Goal: Task Accomplishment & Management: Complete application form

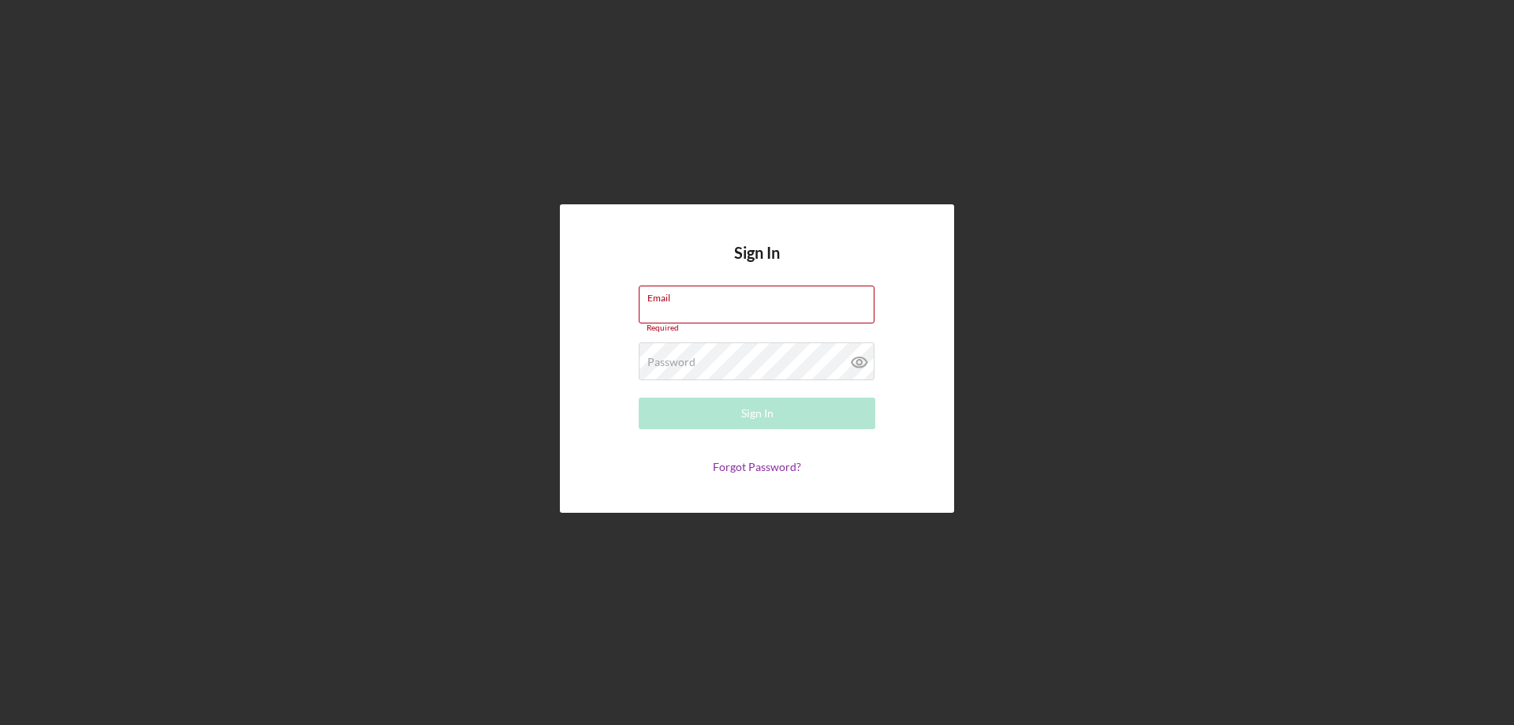
type input "[EMAIL_ADDRESS][DOMAIN_NAME]"
click at [700, 356] on div "Password Required" at bounding box center [757, 361] width 237 height 39
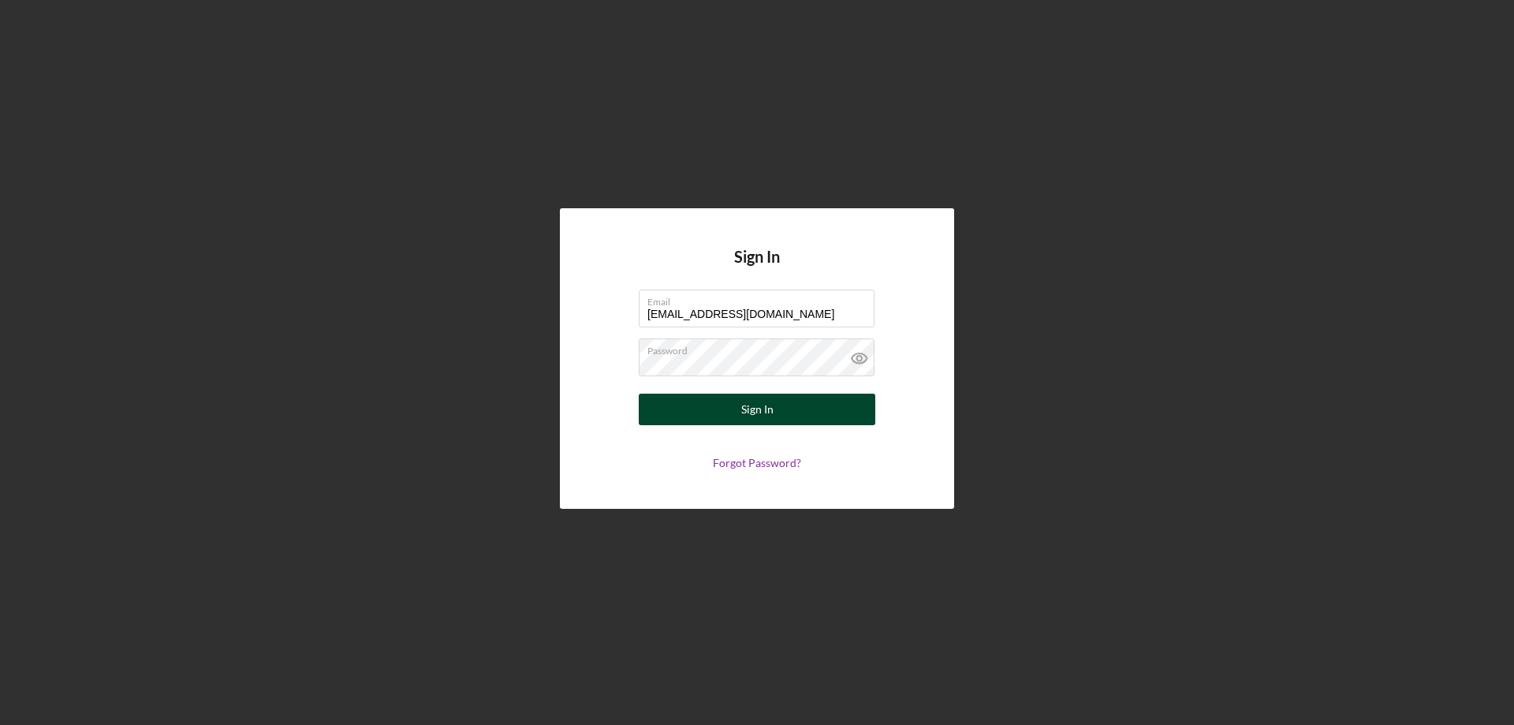
click at [650, 412] on button "Sign In" at bounding box center [757, 410] width 237 height 32
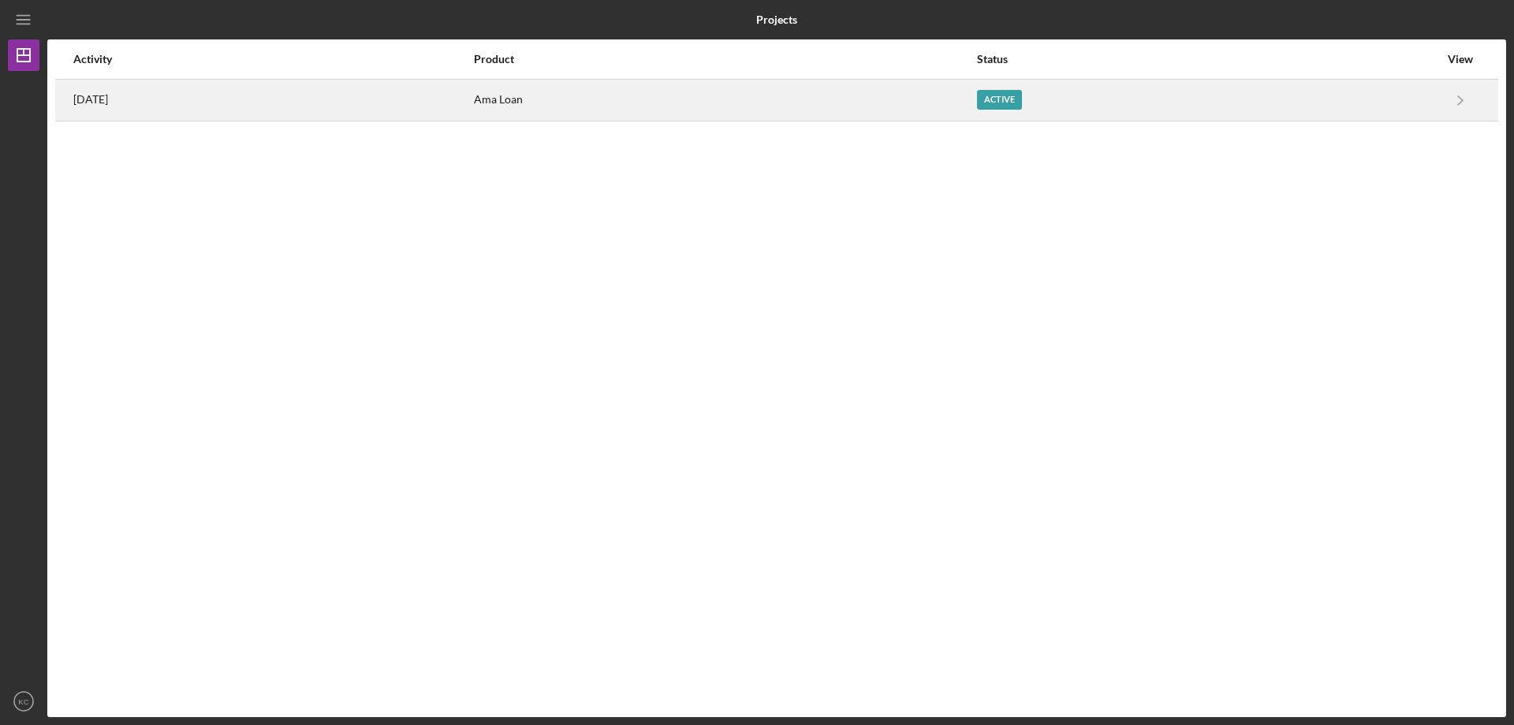
click at [1022, 97] on div "Active" at bounding box center [999, 100] width 45 height 20
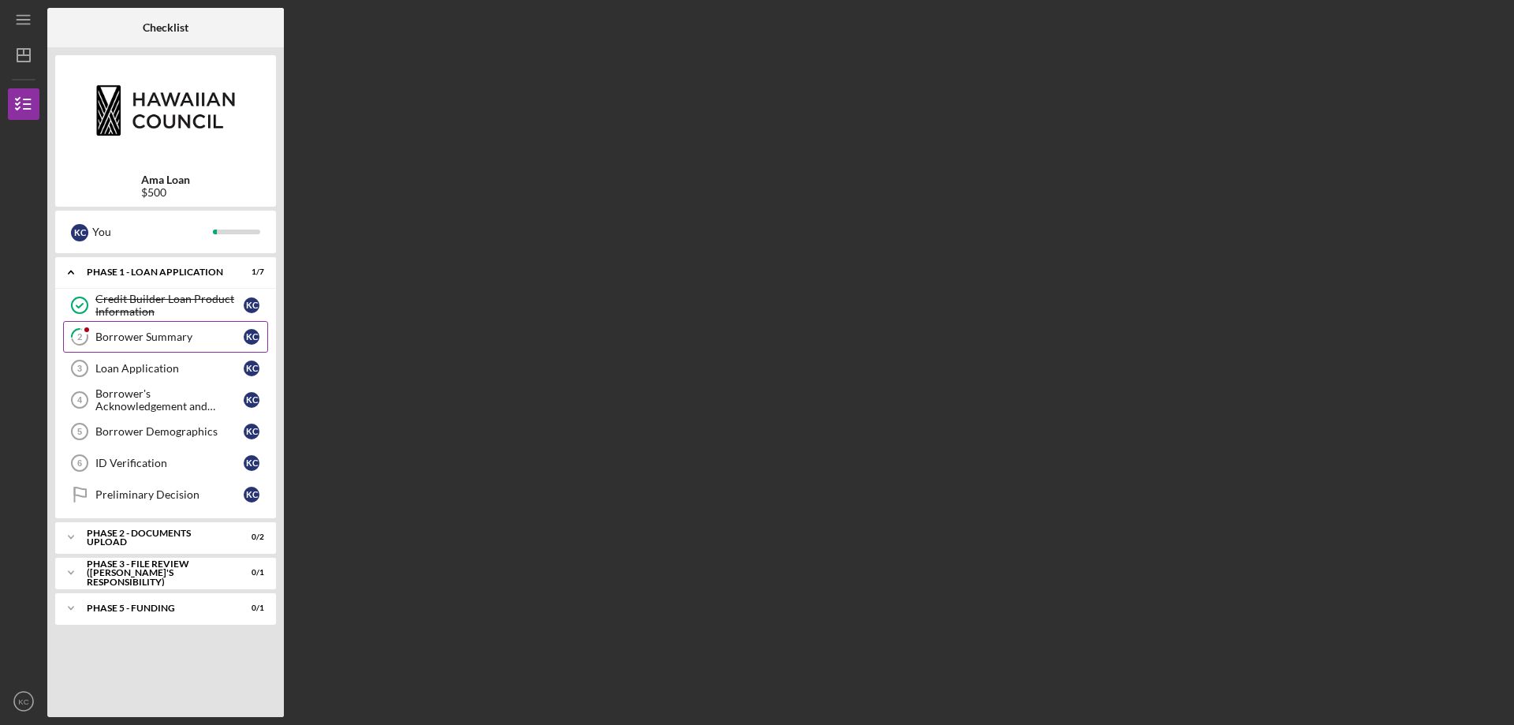
click at [147, 334] on div "Borrower Summary" at bounding box center [169, 336] width 148 height 13
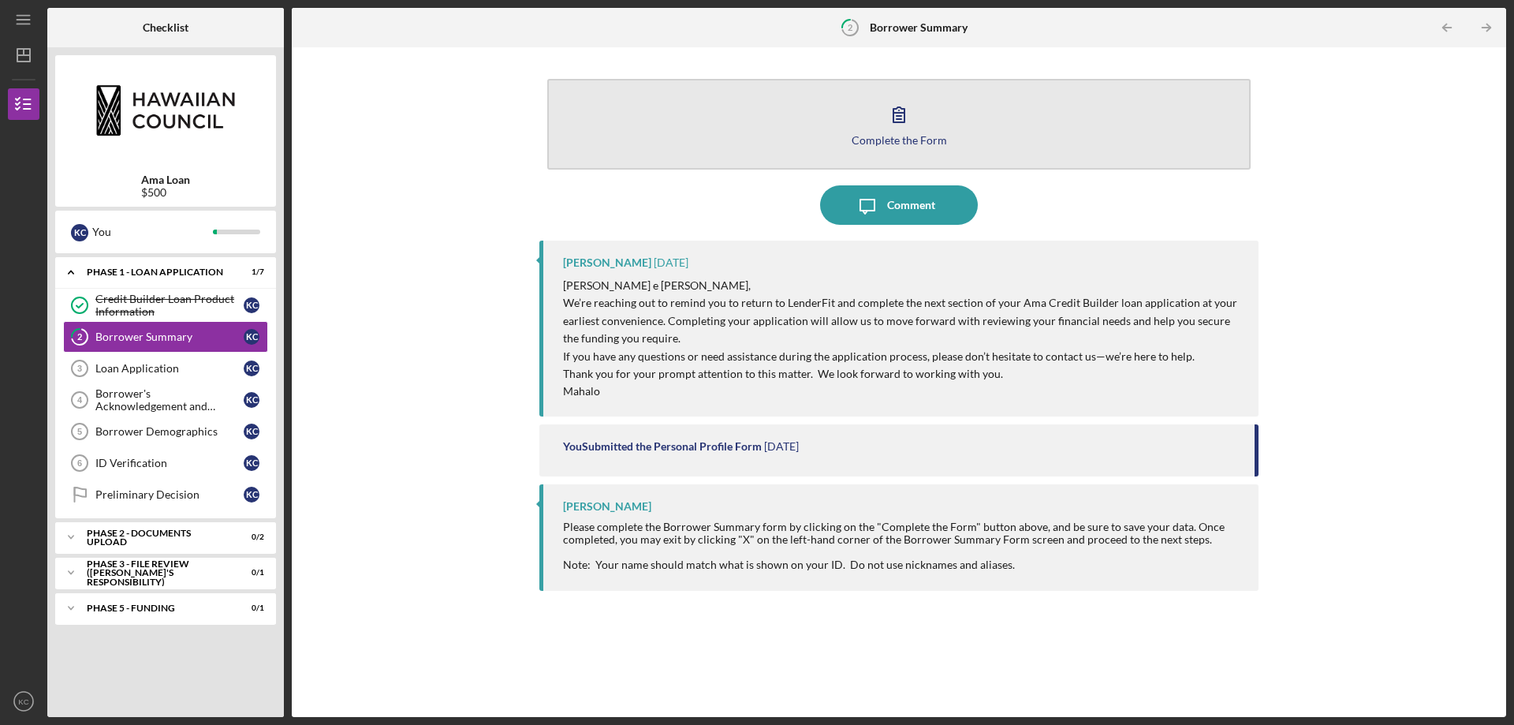
click at [893, 132] on icon "button" at bounding box center [898, 114] width 39 height 39
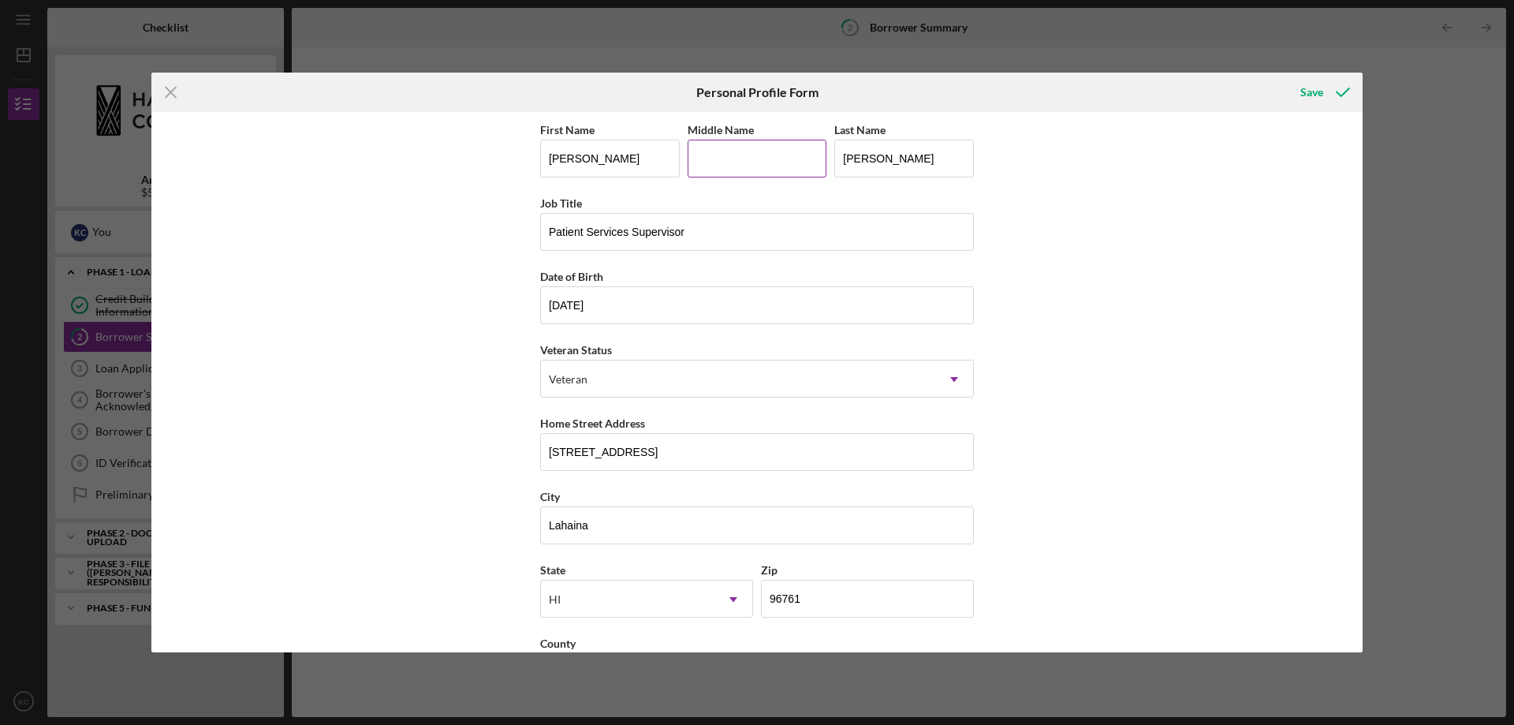
click at [745, 156] on input "Middle Name" at bounding box center [758, 159] width 140 height 38
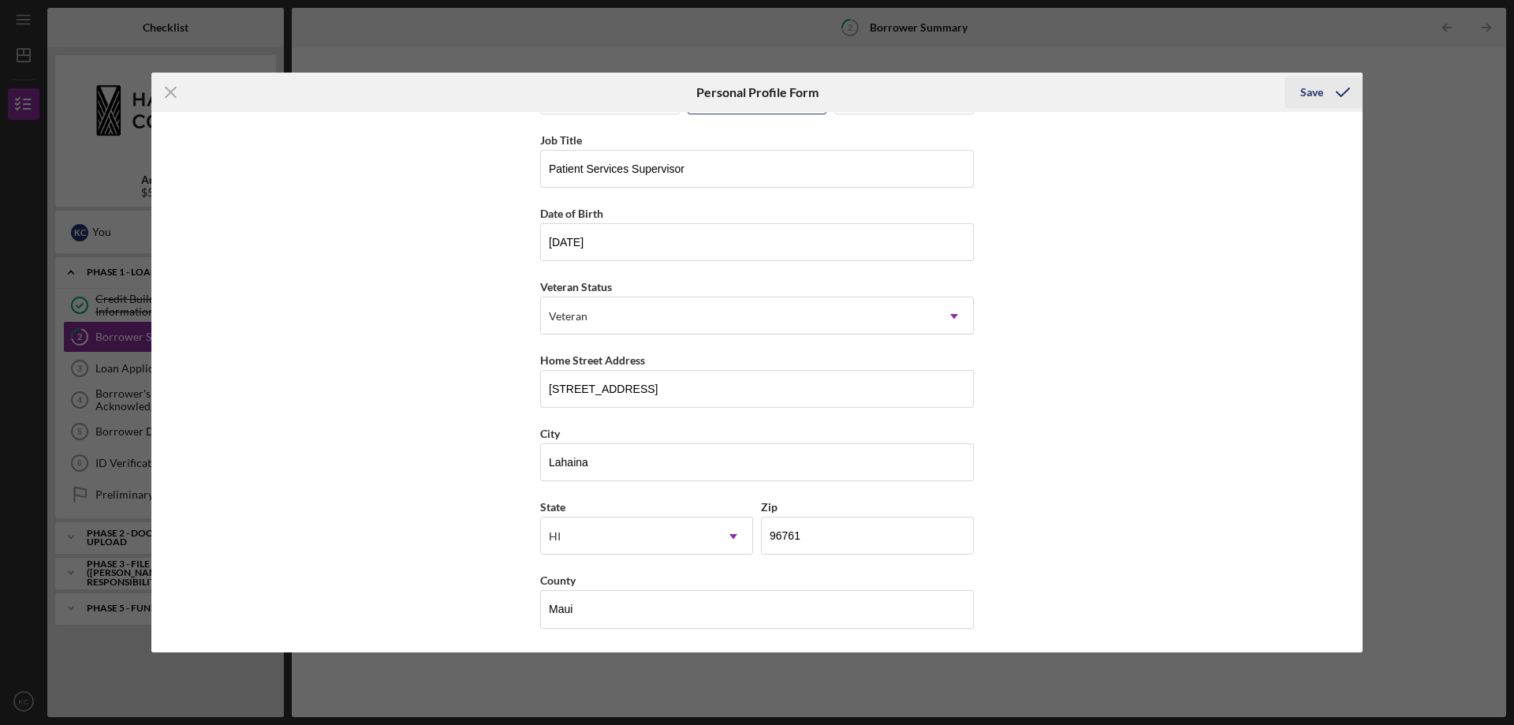
type input "[PERSON_NAME]"
click at [1310, 92] on div "Save" at bounding box center [1311, 92] width 23 height 32
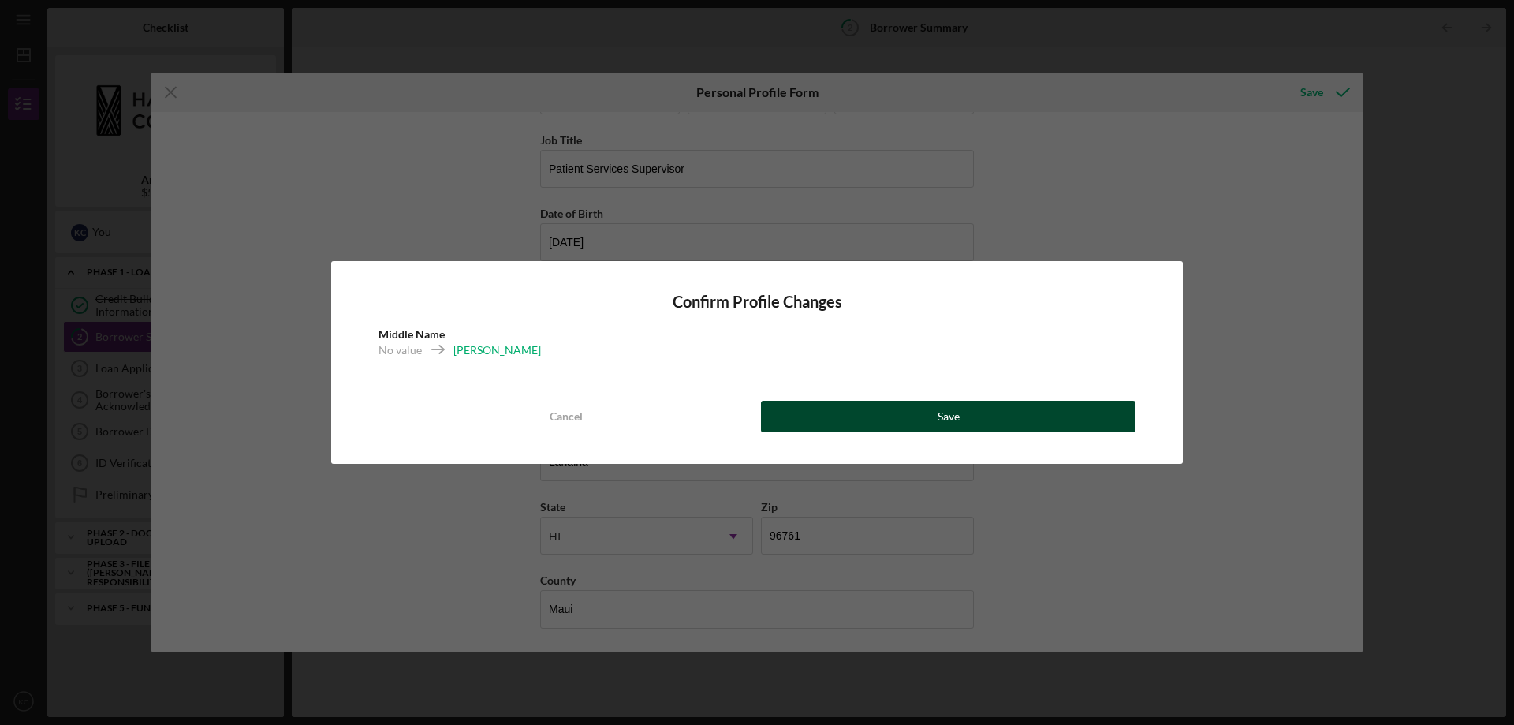
click at [860, 407] on button "Save" at bounding box center [948, 417] width 375 height 32
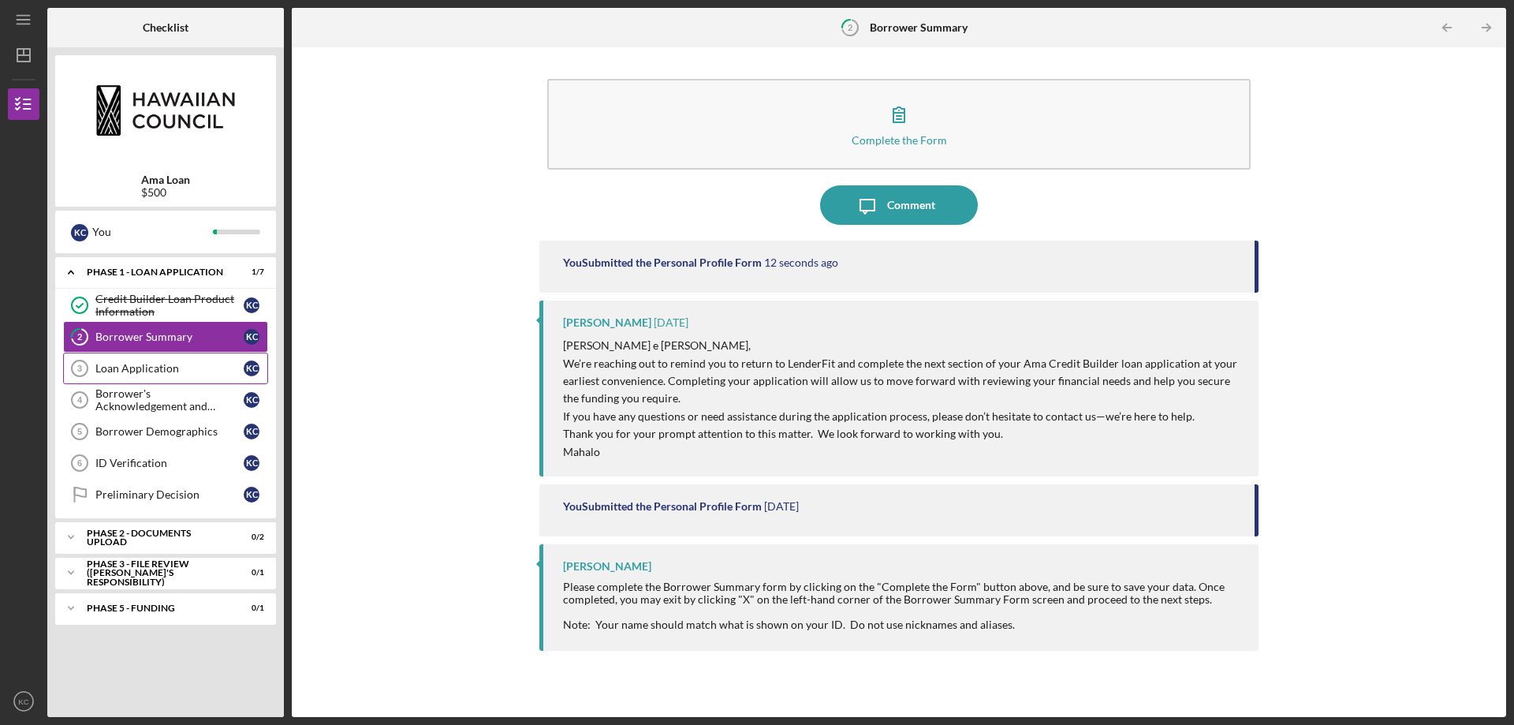
click at [154, 377] on link "Loan Application 3 Loan Application K C" at bounding box center [165, 368] width 205 height 32
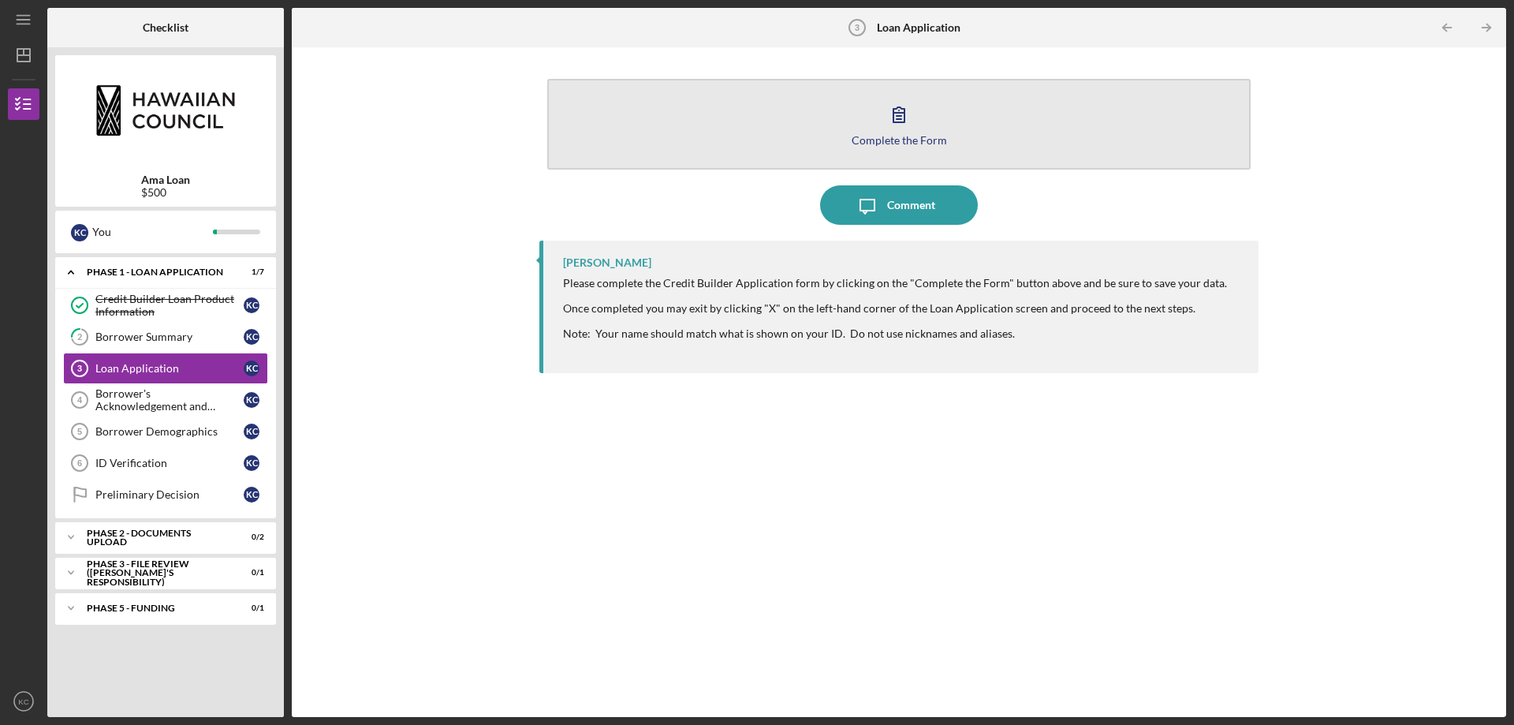
click at [926, 127] on button "Complete the Form Form" at bounding box center [898, 124] width 703 height 91
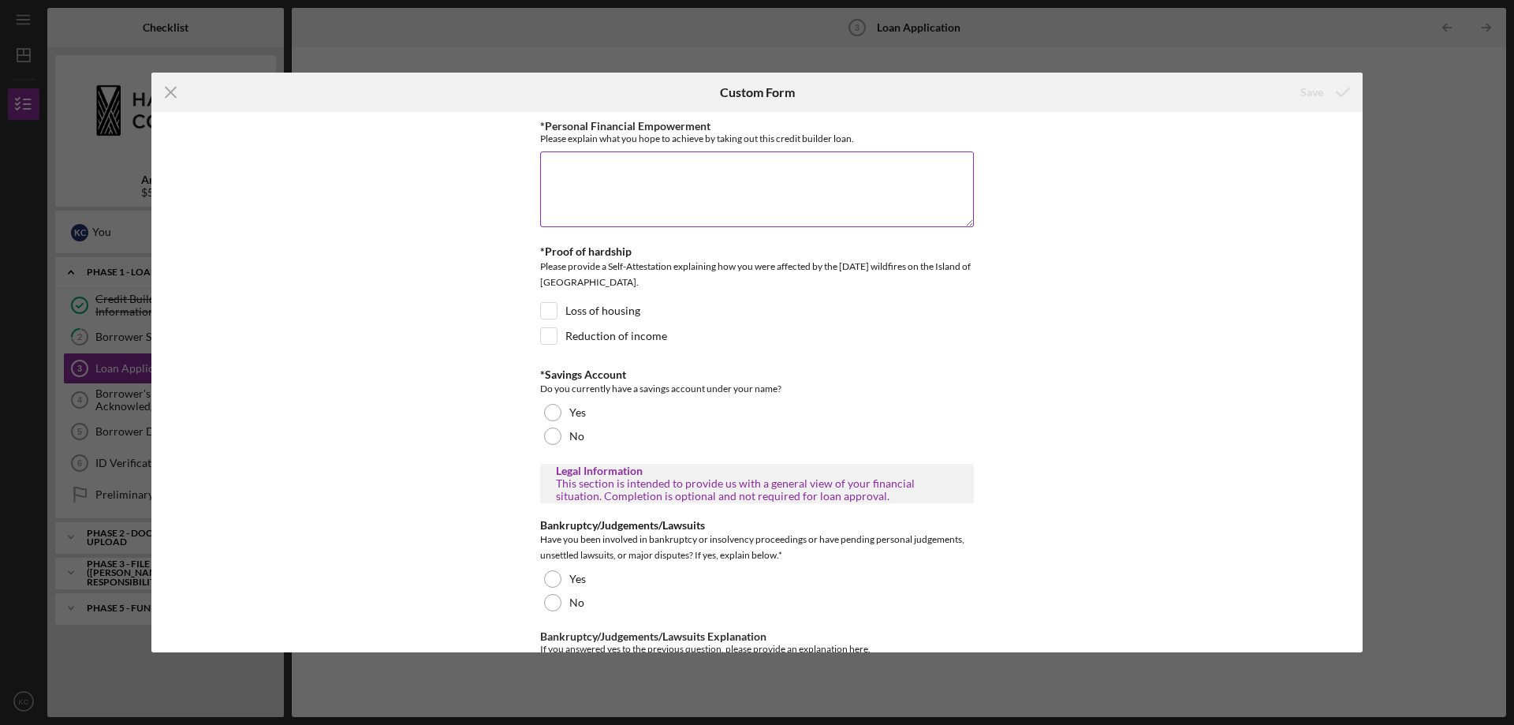
click at [668, 195] on textarea "*Personal Financial Empowerment" at bounding box center [757, 189] width 434 height 76
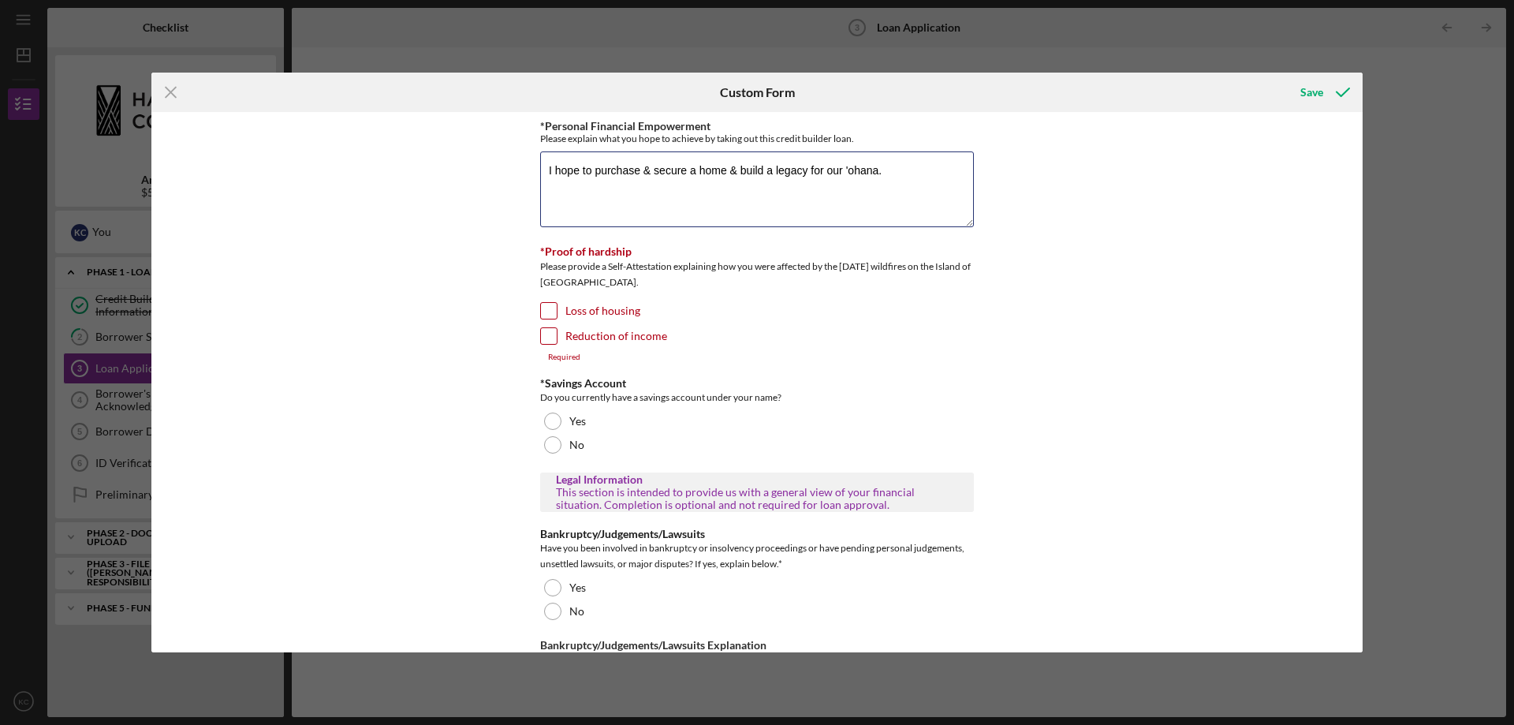
type textarea "I hope to purchase & secure a home & build a legacy for our 'ohana."
click at [607, 314] on label "Loss of housing" at bounding box center [602, 311] width 75 height 16
click at [557, 314] on input "Loss of housing" at bounding box center [549, 311] width 16 height 16
checkbox input "true"
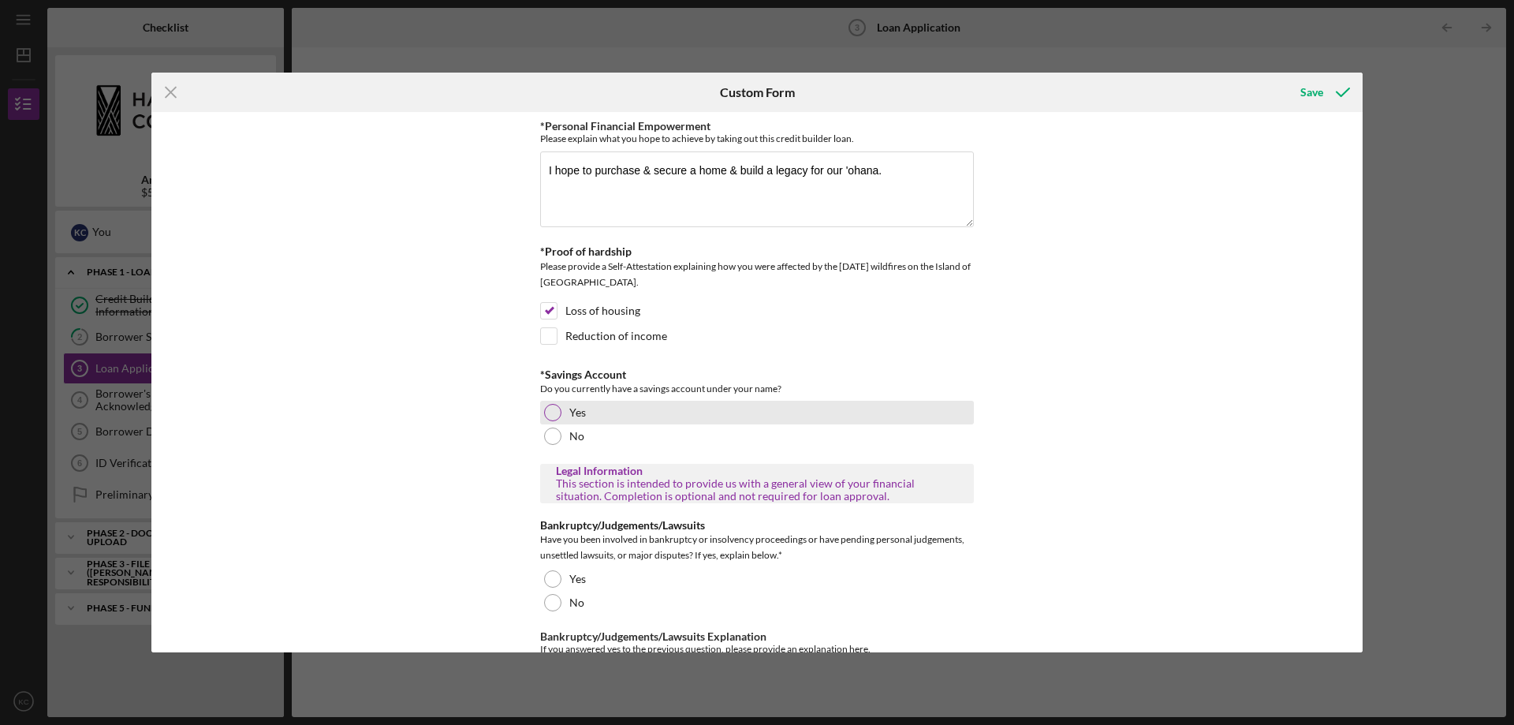
click at [554, 411] on div at bounding box center [552, 412] width 17 height 17
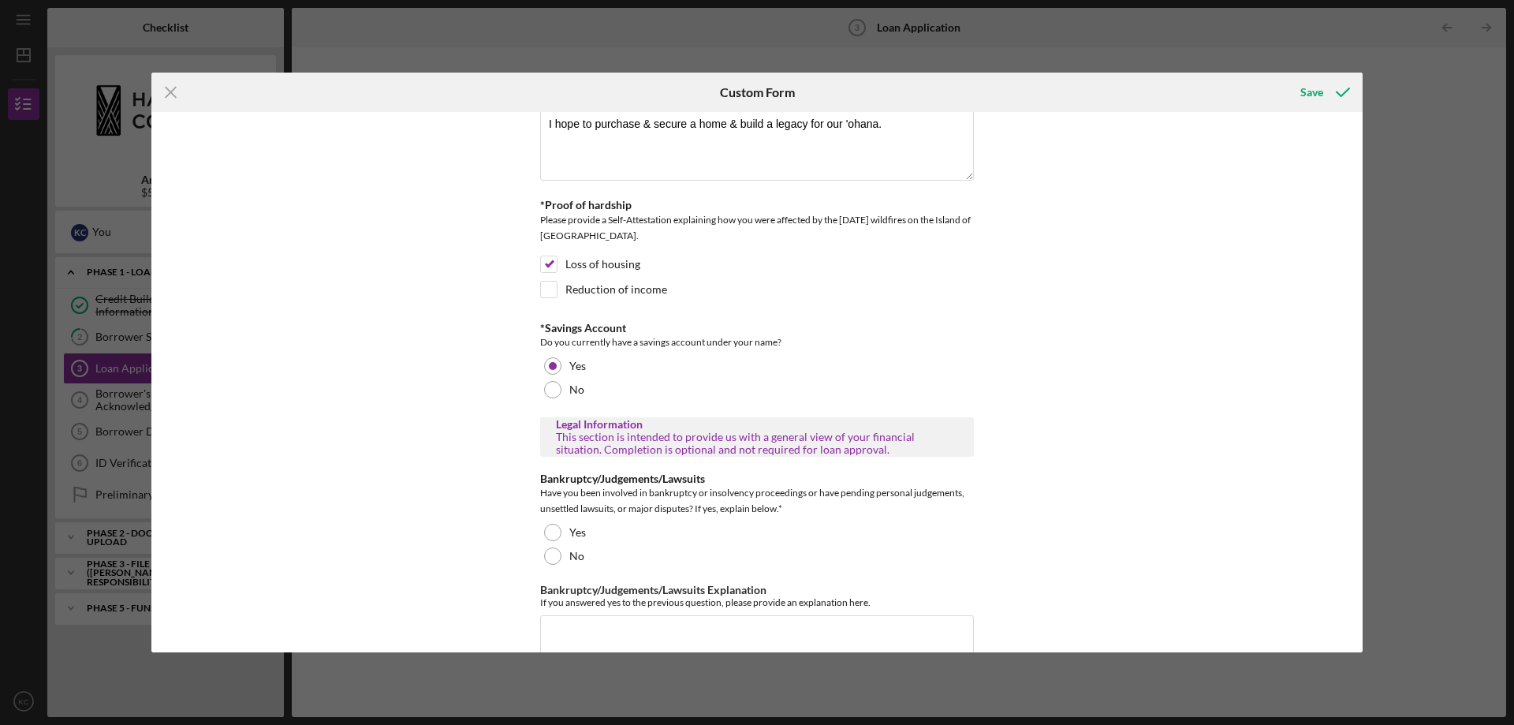
scroll to position [79, 0]
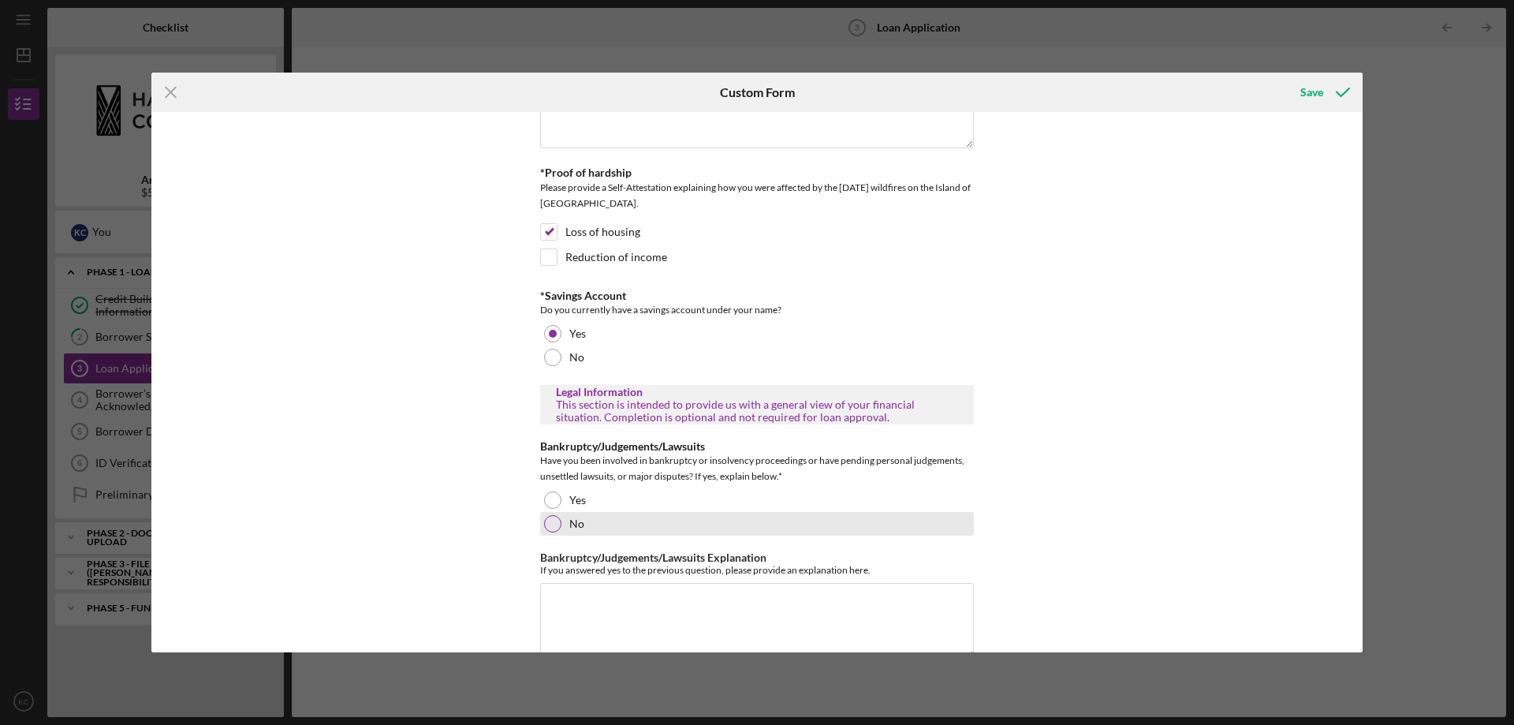
click at [544, 516] on div "No" at bounding box center [757, 524] width 434 height 24
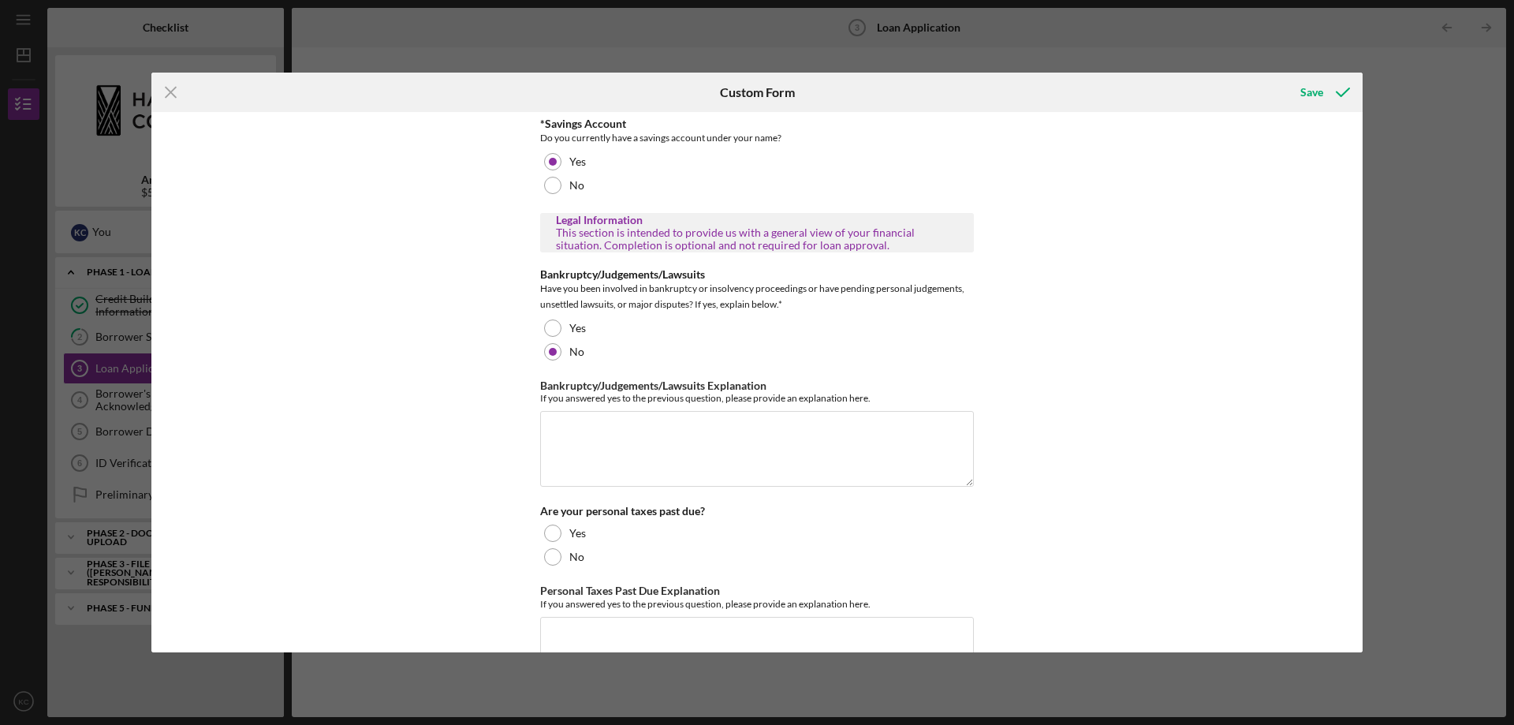
scroll to position [315, 0]
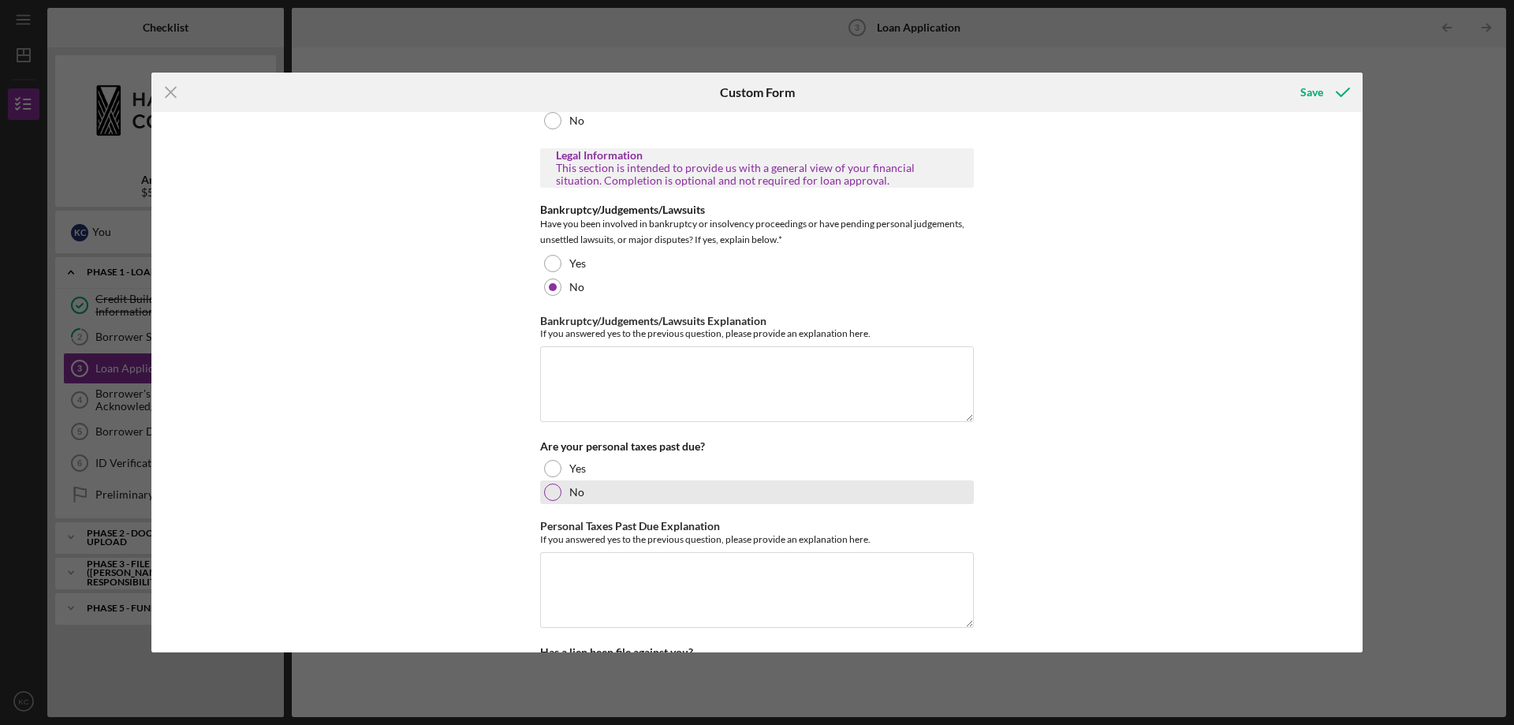
click at [546, 491] on div at bounding box center [552, 491] width 17 height 17
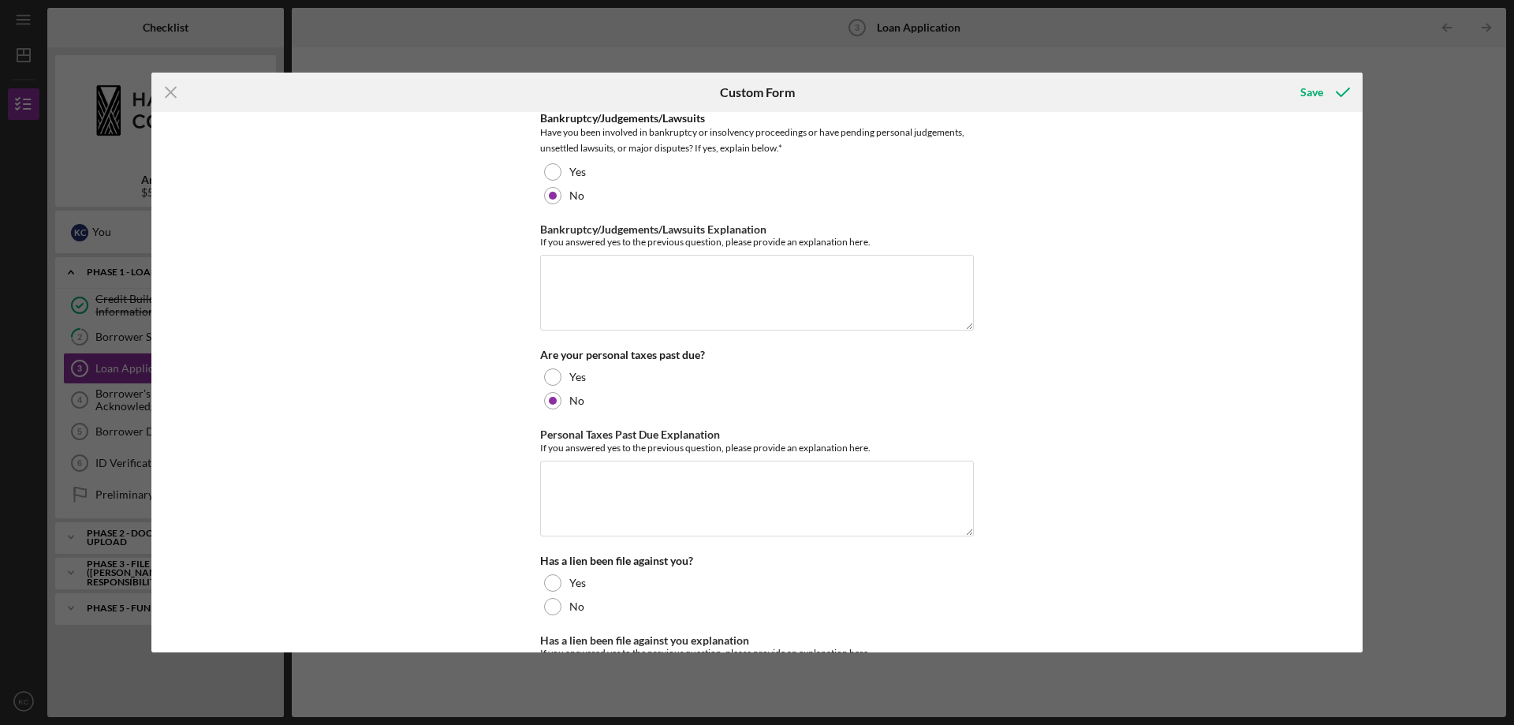
scroll to position [631, 0]
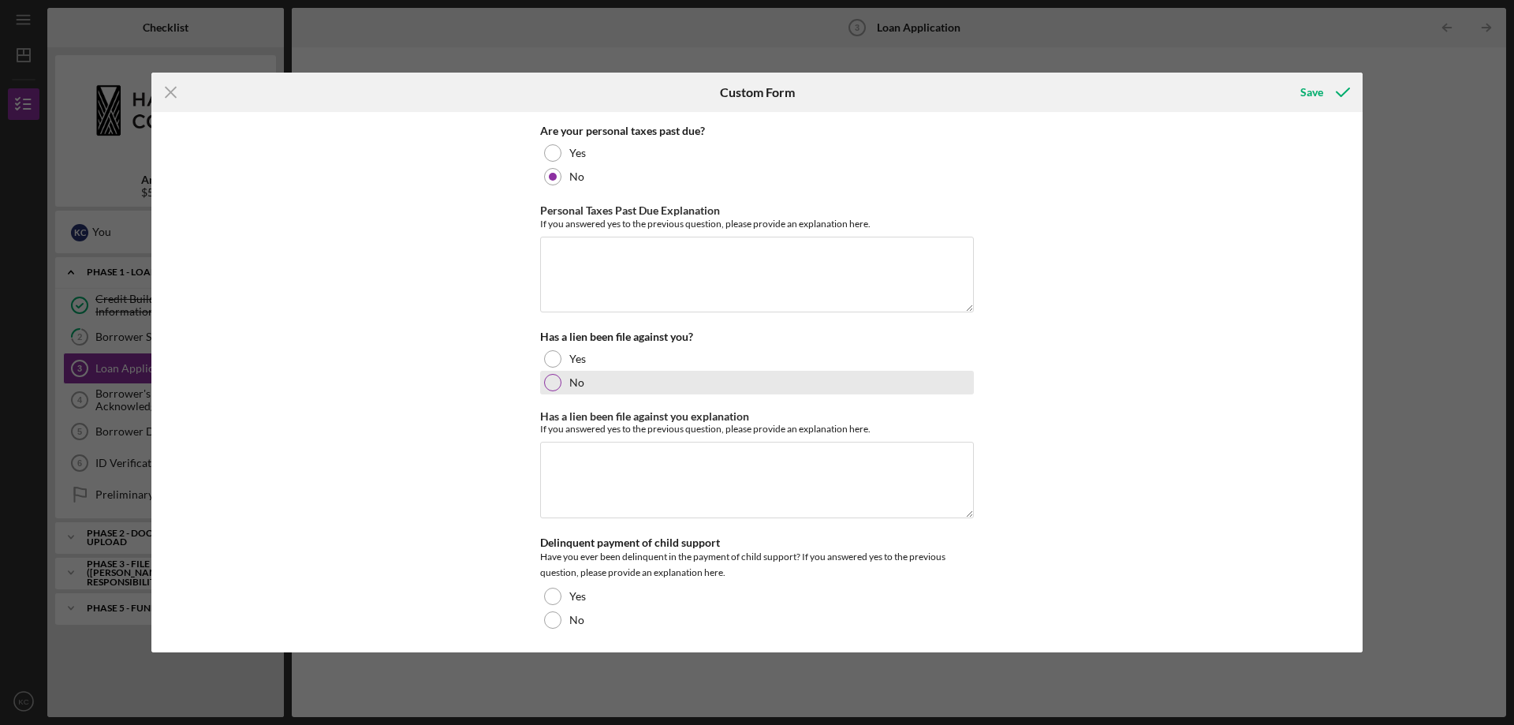
click at [548, 379] on div at bounding box center [552, 382] width 17 height 17
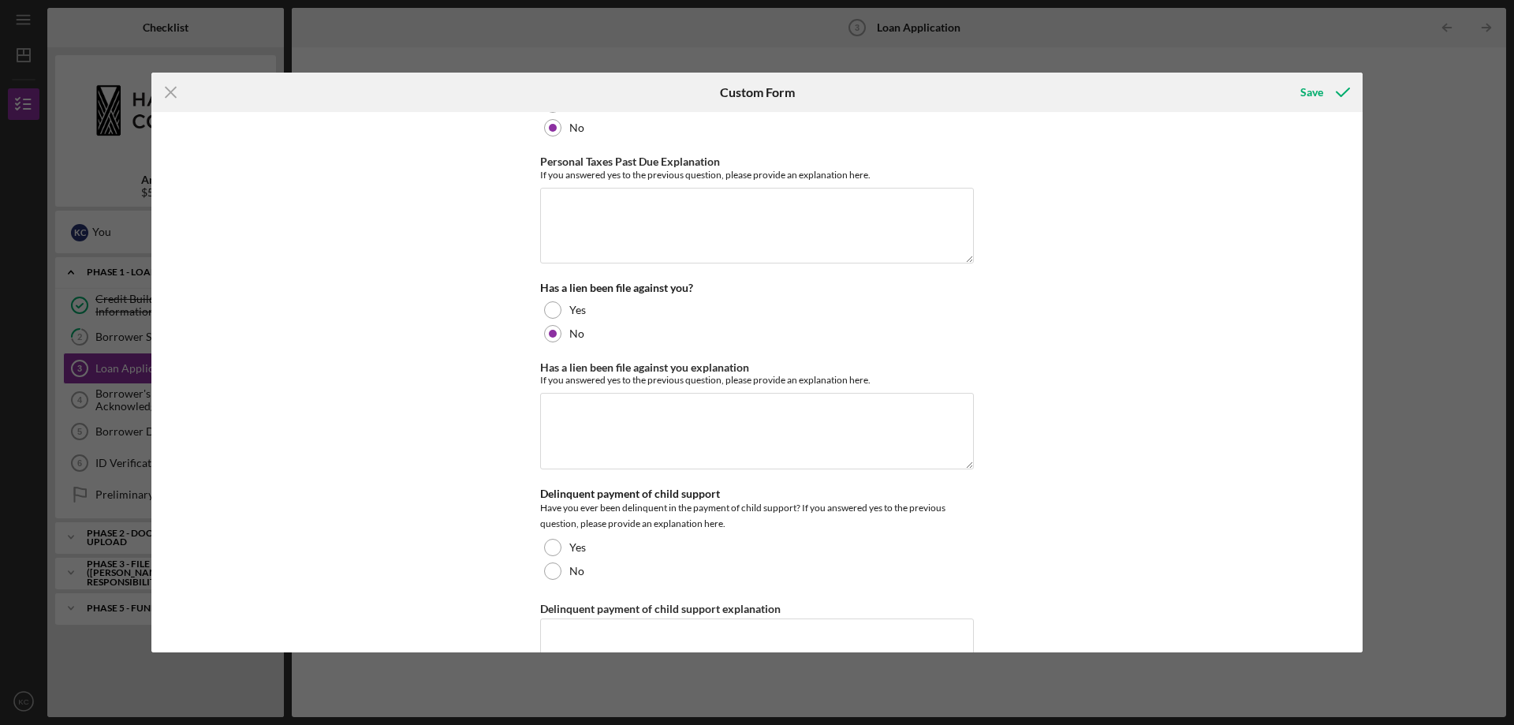
scroll to position [710, 0]
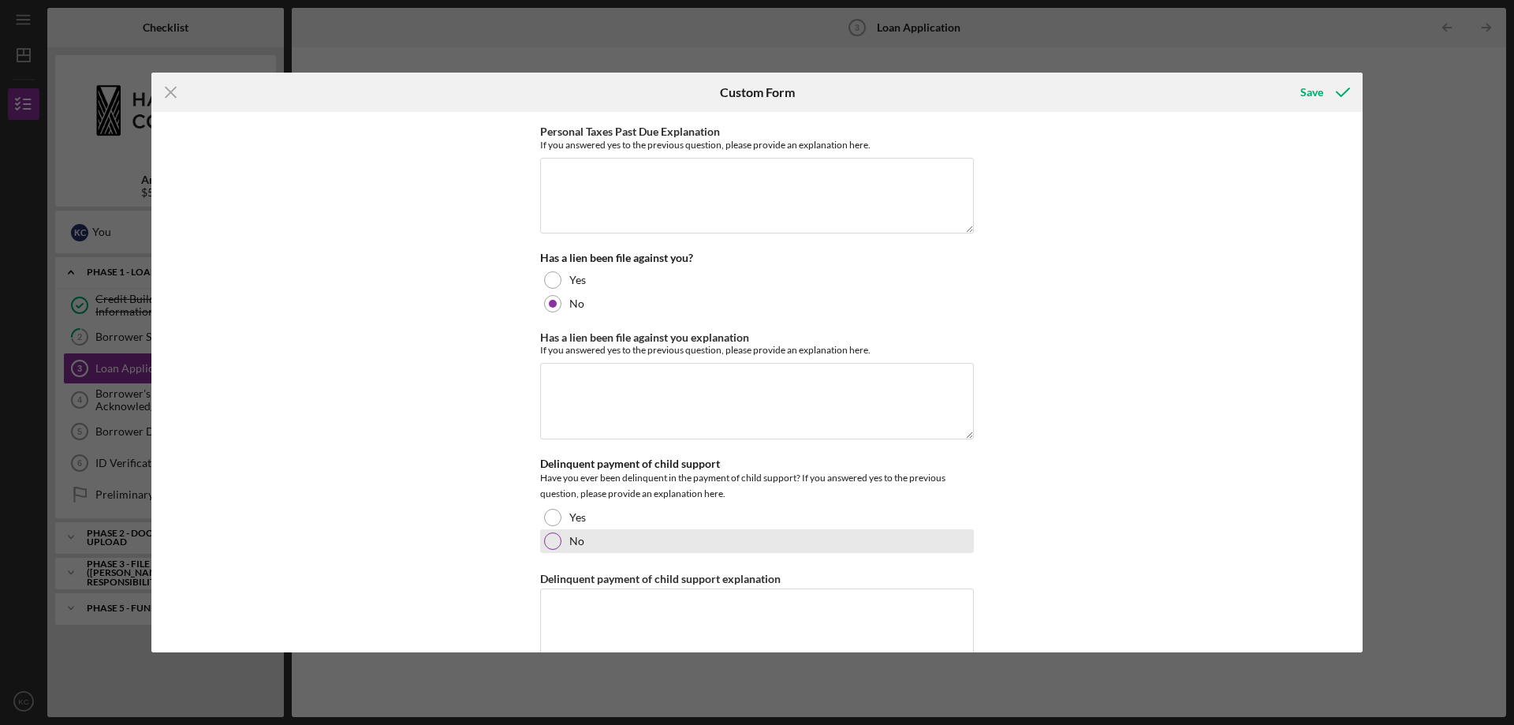
click at [554, 539] on div at bounding box center [552, 540] width 17 height 17
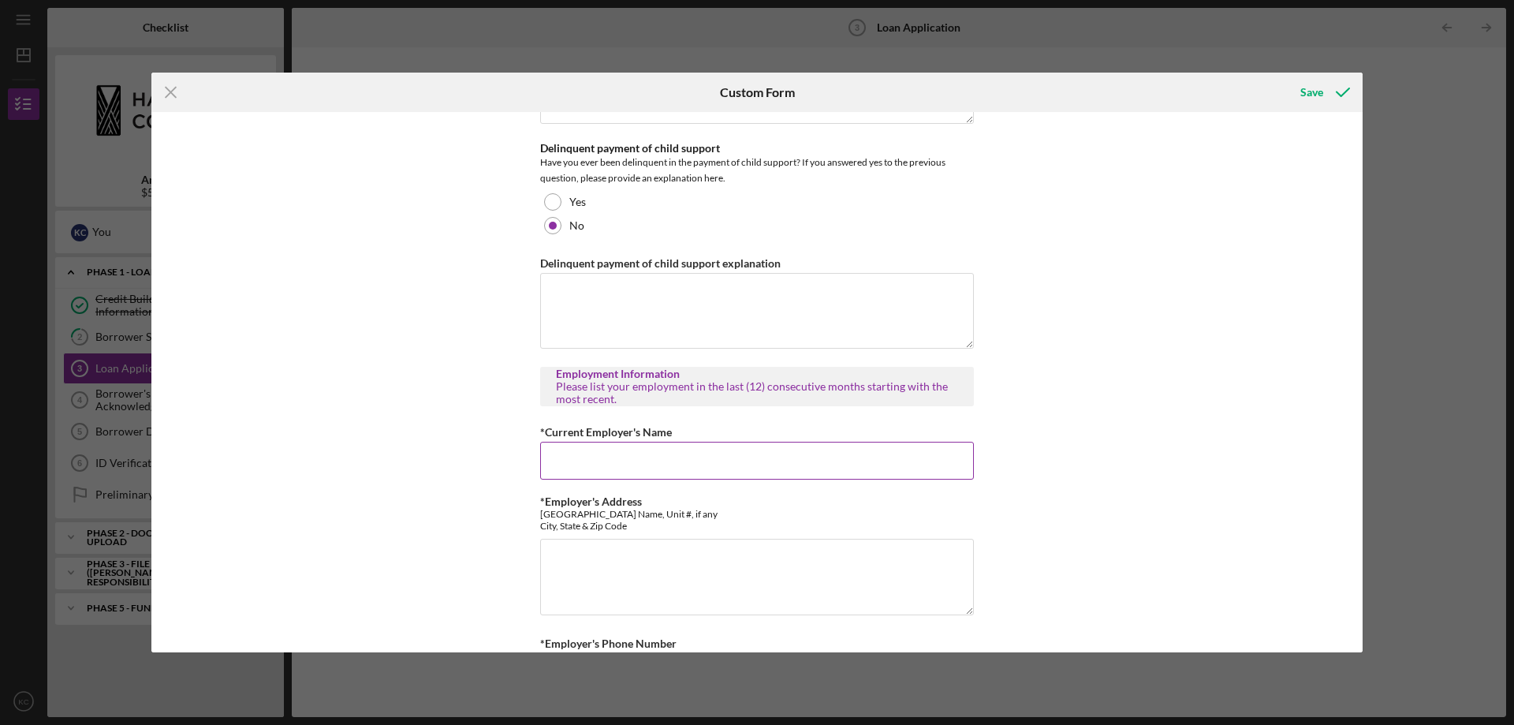
click at [615, 474] on input "*Current Employer's Name" at bounding box center [757, 461] width 434 height 38
type input "Maui Medical Group"
type textarea "[STREET_ADDRESS]"
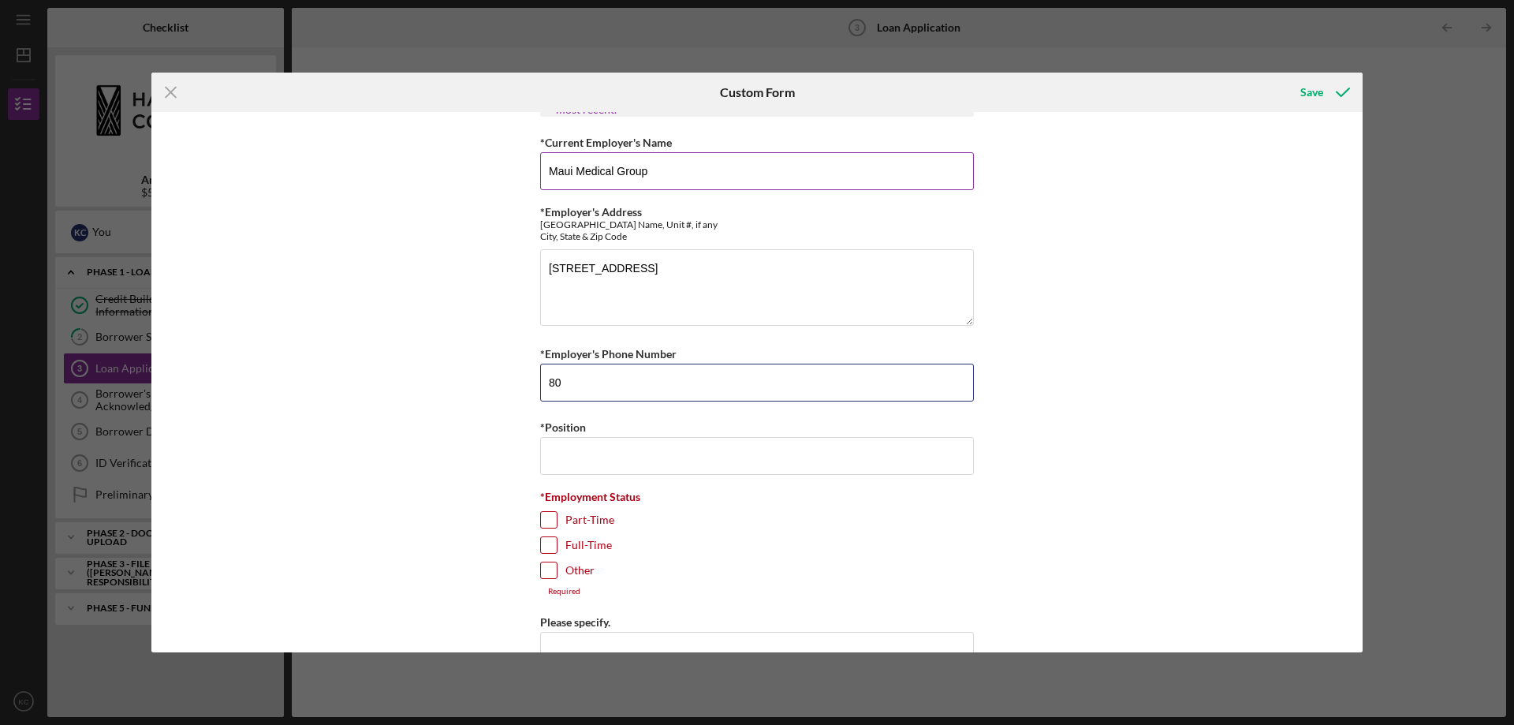
type input "8"
type input "[PHONE_NUMBER]"
click at [615, 474] on input "*Position" at bounding box center [757, 456] width 434 height 38
type input "Patient Services Supervisor"
click at [589, 546] on label "Full-Time" at bounding box center [588, 545] width 47 height 16
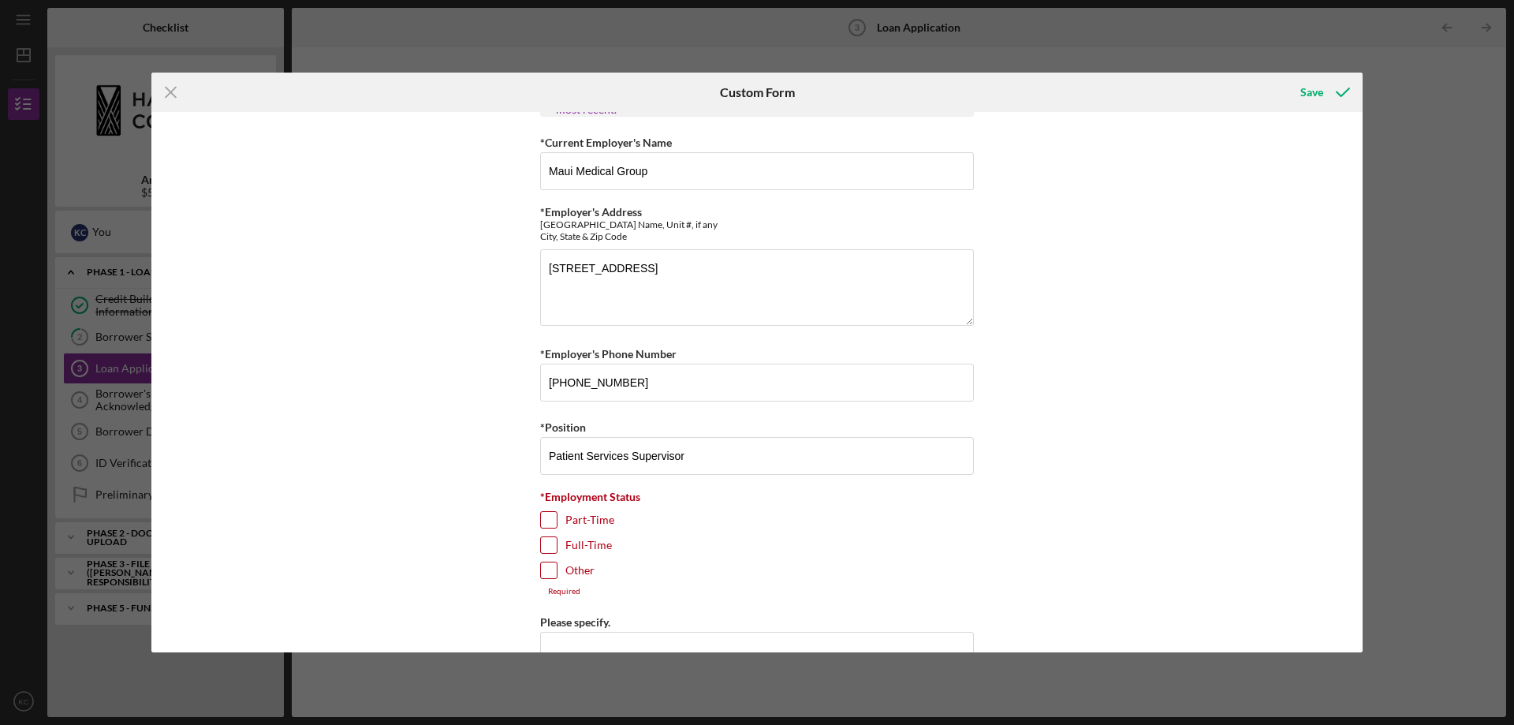
click at [557, 546] on input "Full-Time" at bounding box center [549, 545] width 16 height 16
checkbox input "true"
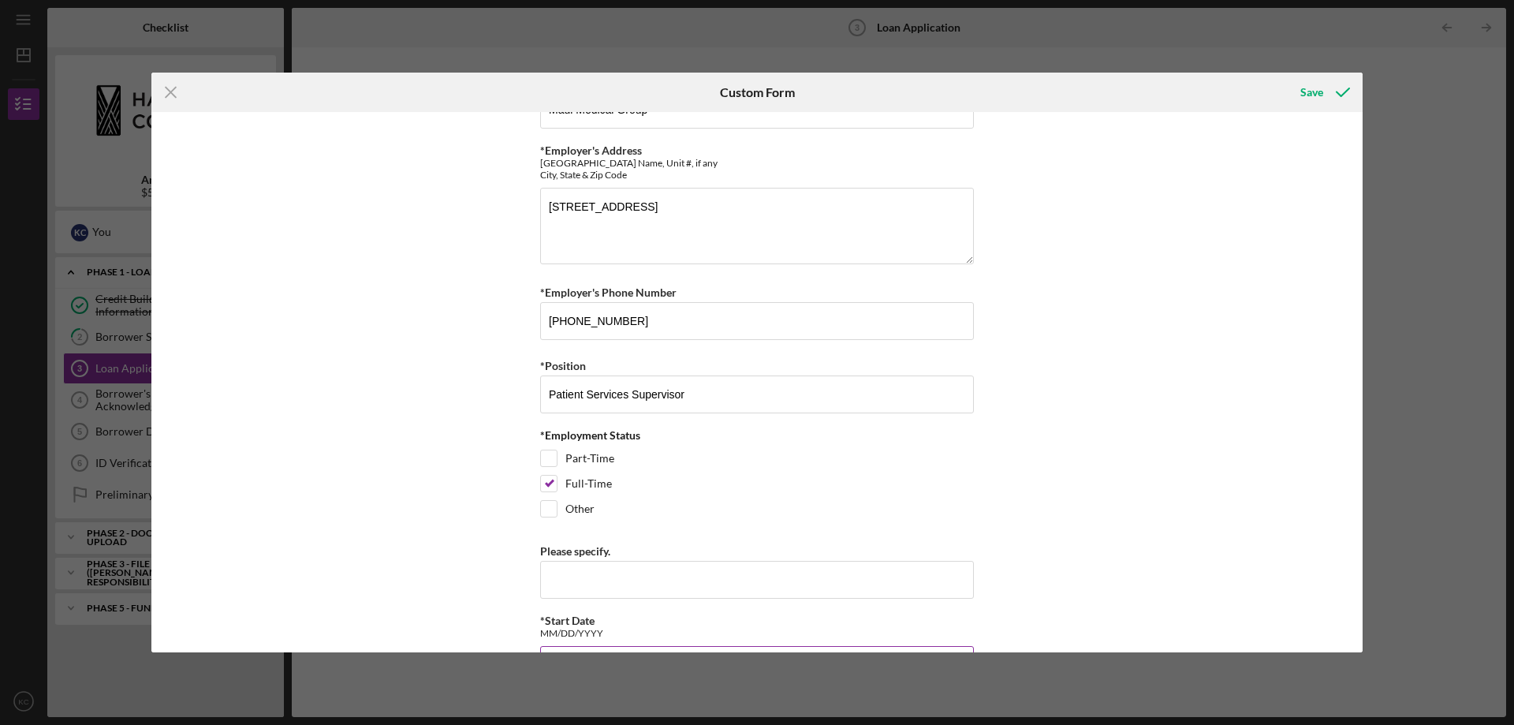
scroll to position [1472, 0]
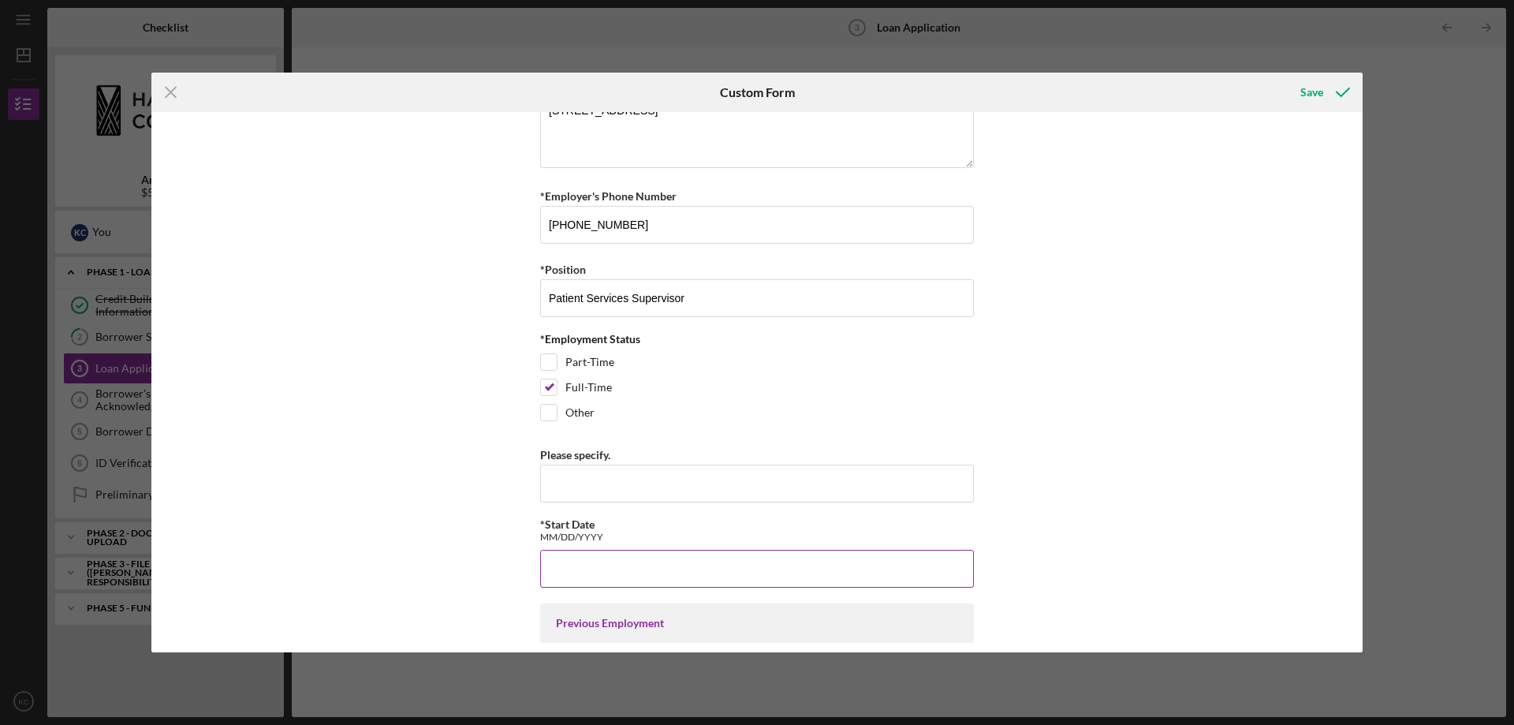
click at [589, 559] on input "*Start Date" at bounding box center [757, 569] width 434 height 38
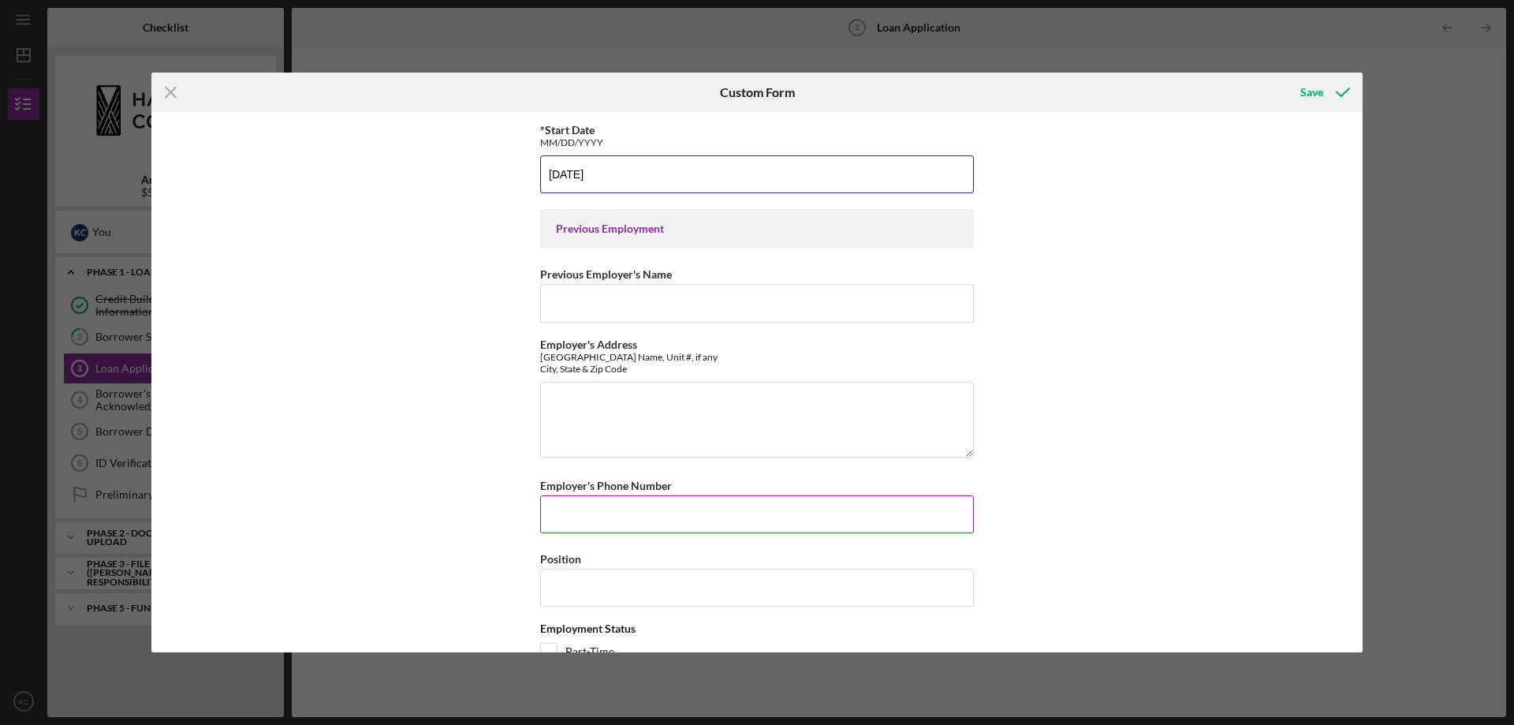
scroll to position [2103, 0]
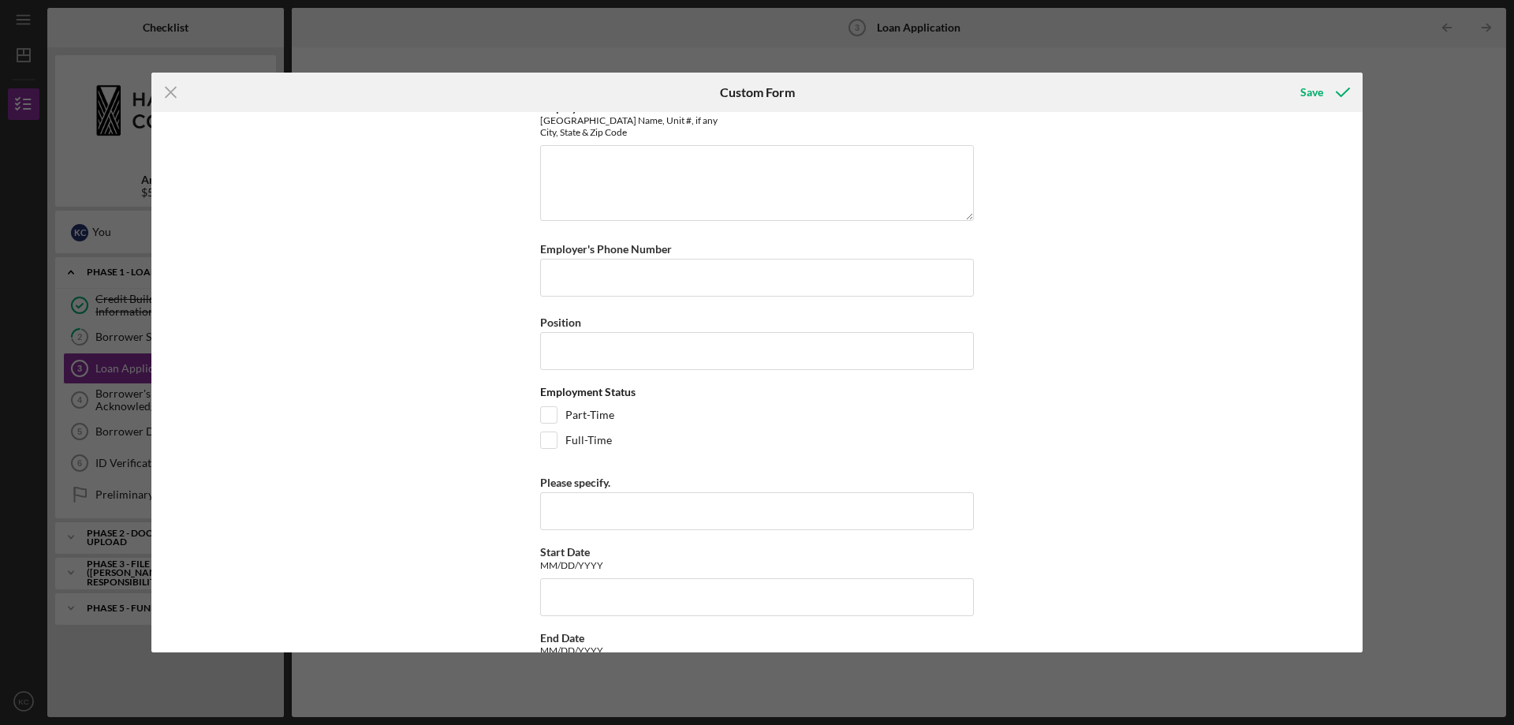
type input "[DATE]"
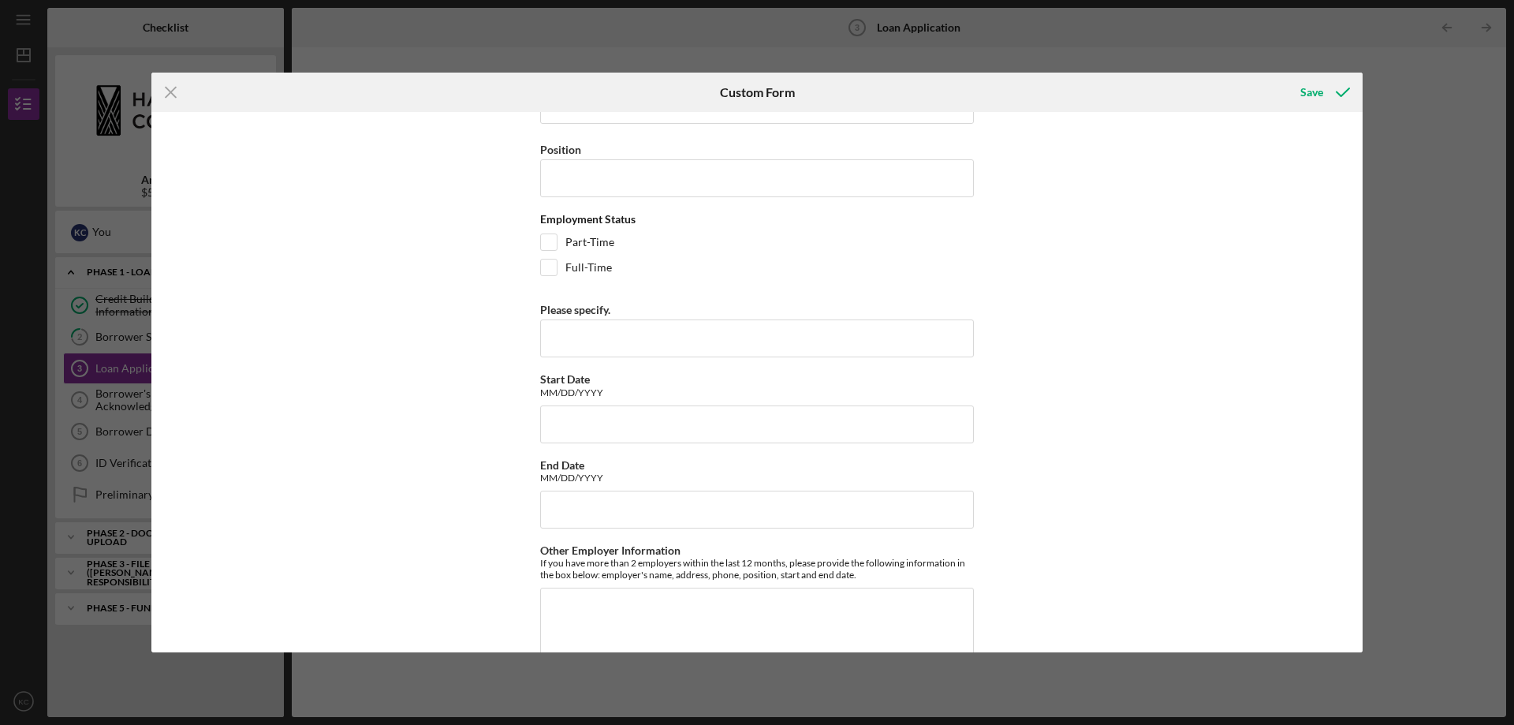
scroll to position [2313, 0]
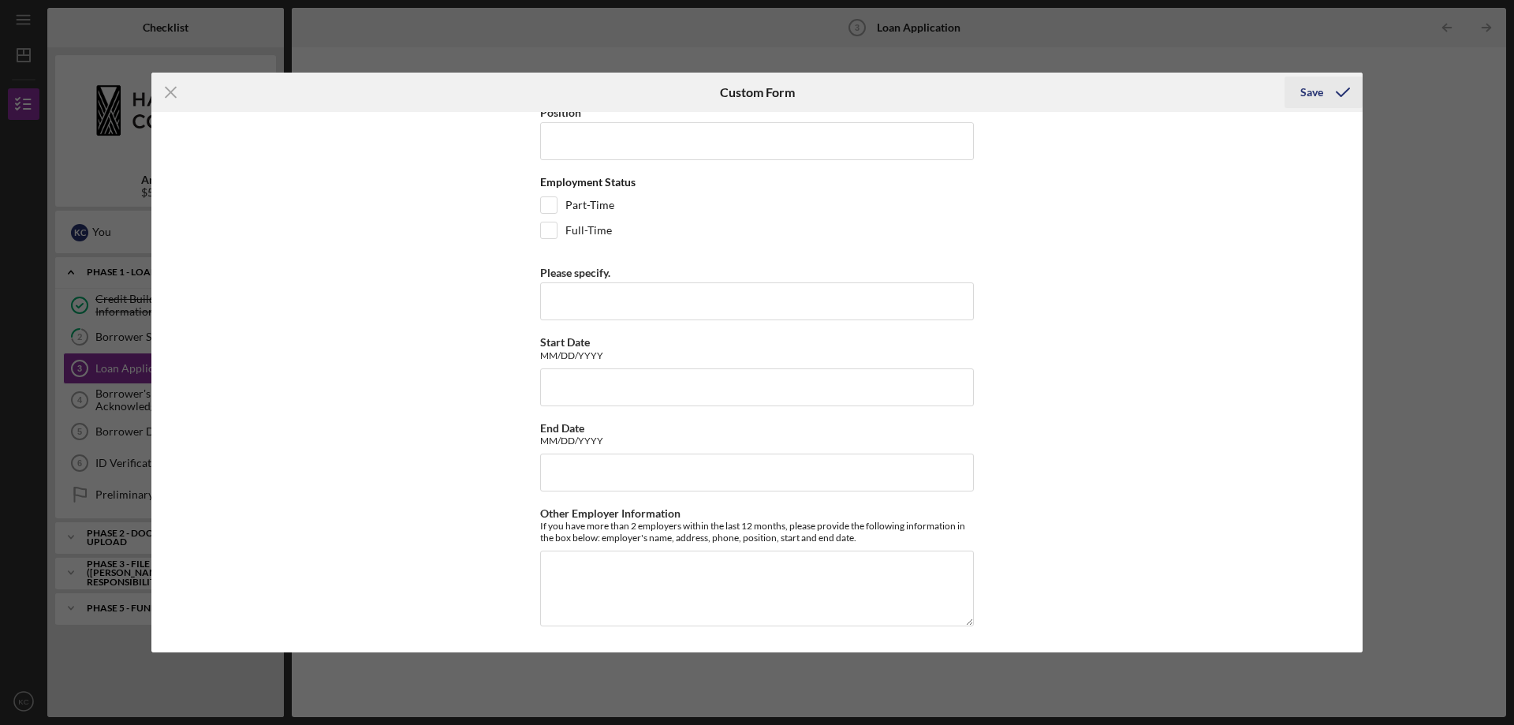
click at [1311, 95] on div "Save" at bounding box center [1311, 92] width 23 height 32
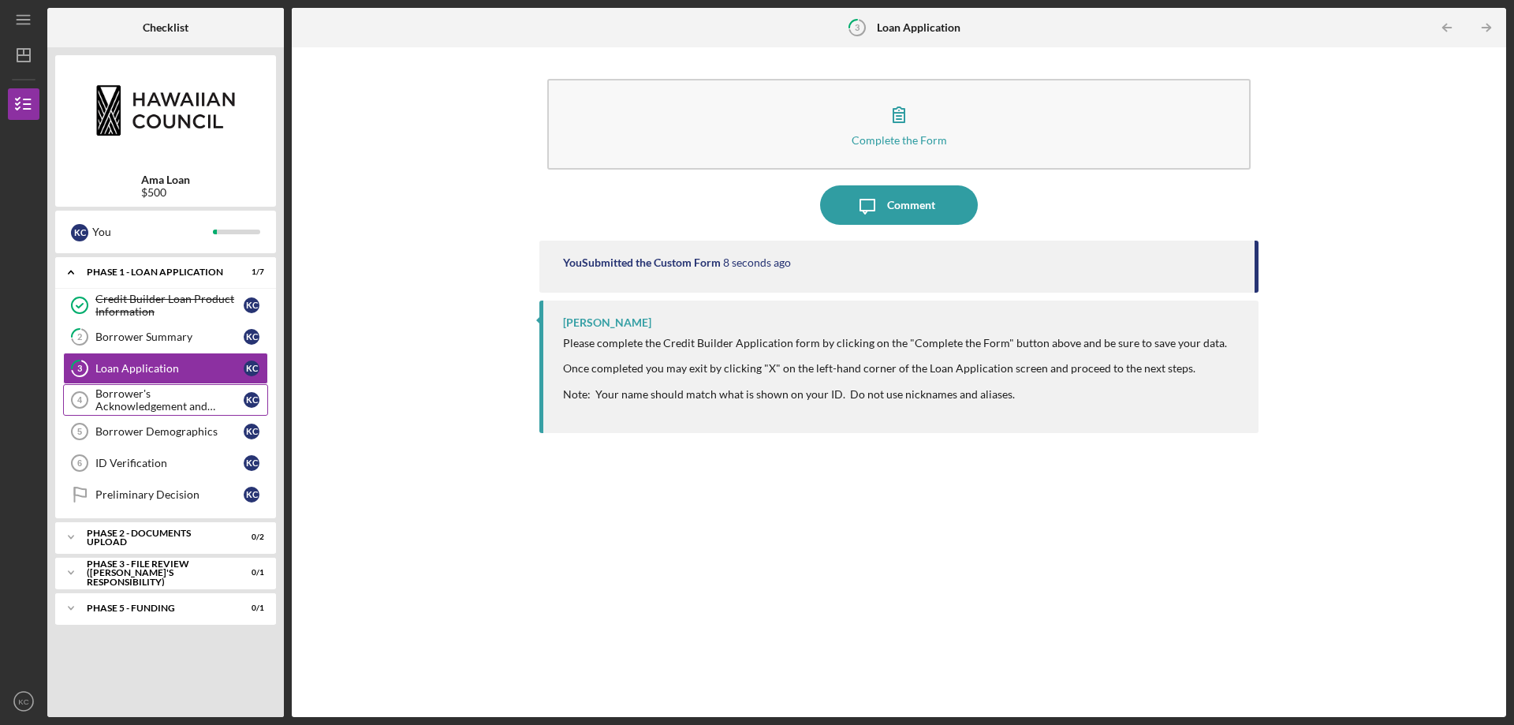
click at [160, 397] on div "Borrower's Acknowledgement and Certification" at bounding box center [169, 399] width 148 height 25
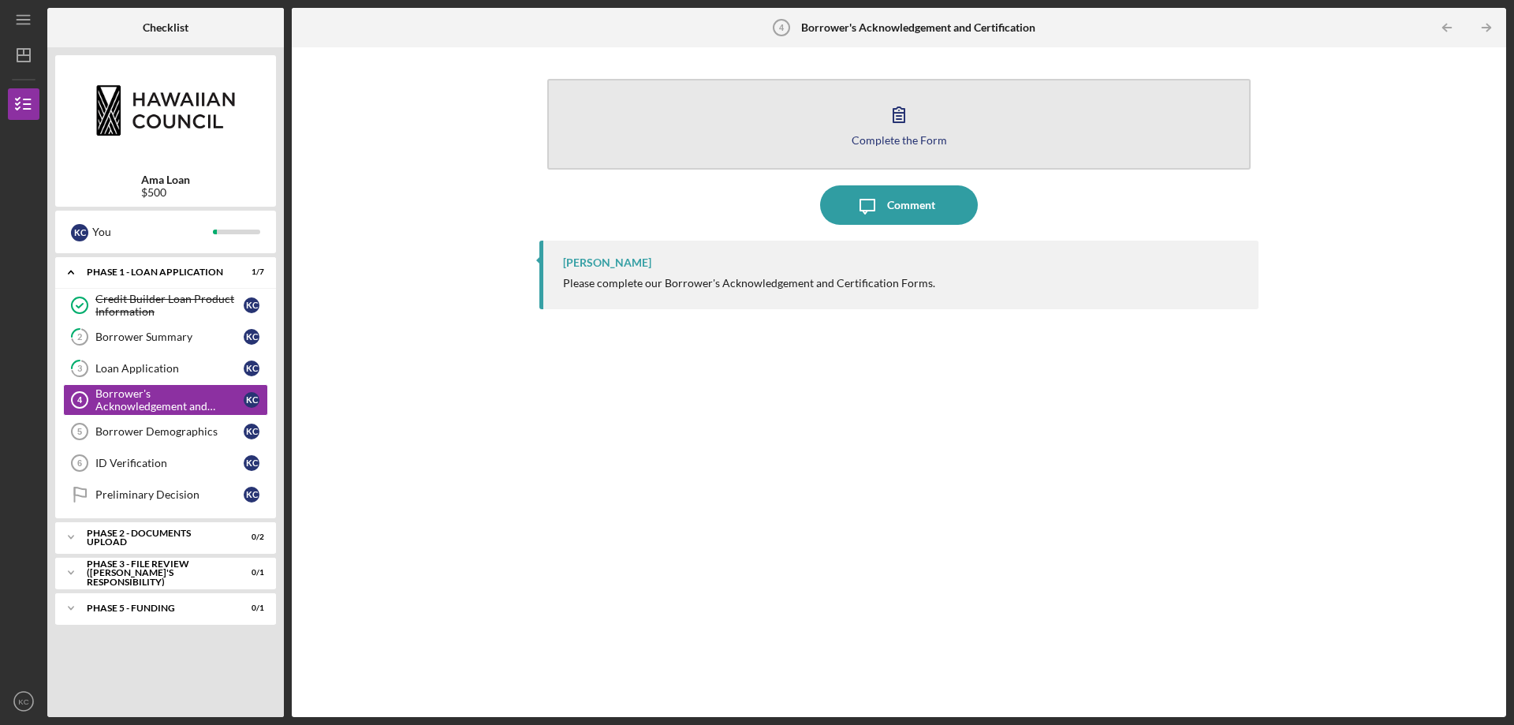
click at [868, 129] on button "Complete the Form Form" at bounding box center [898, 124] width 703 height 91
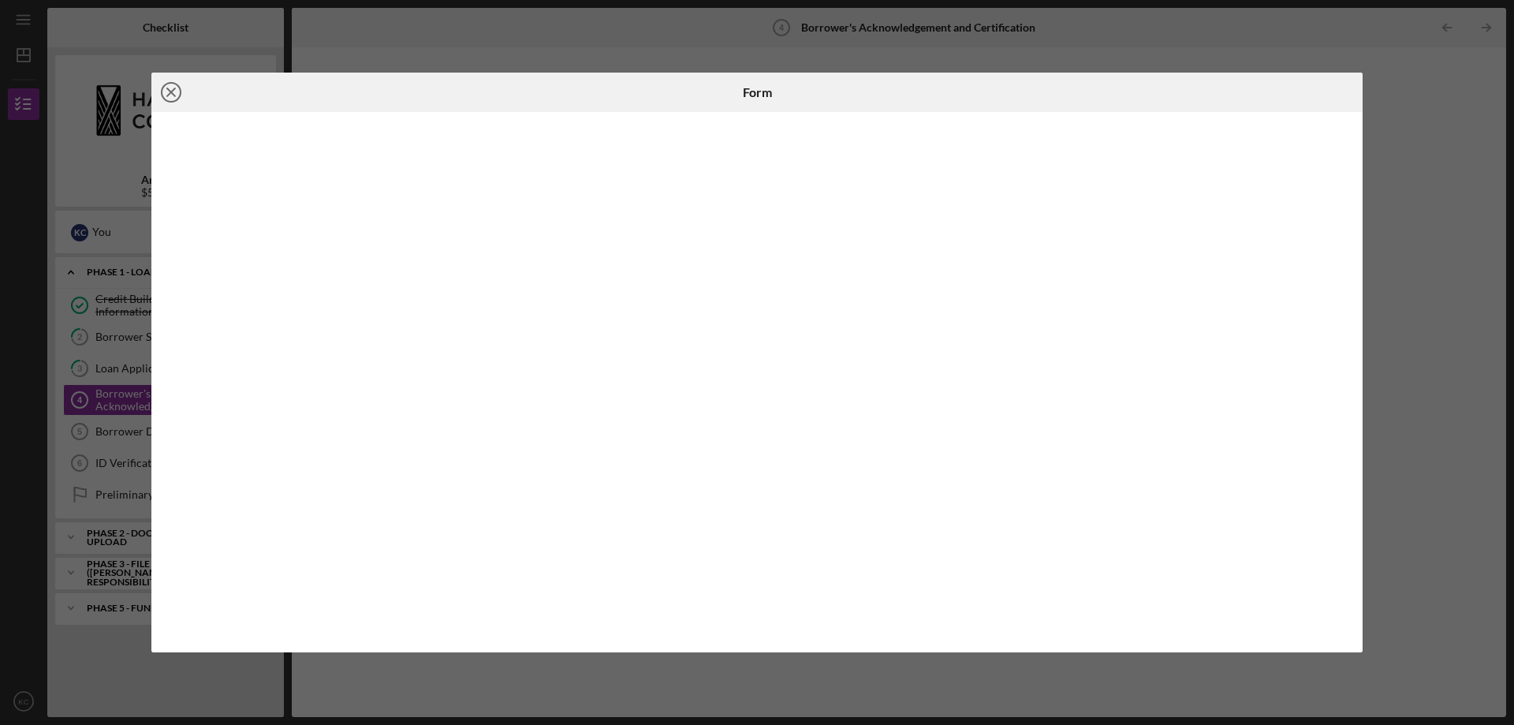
click at [169, 90] on line at bounding box center [171, 92] width 8 height 8
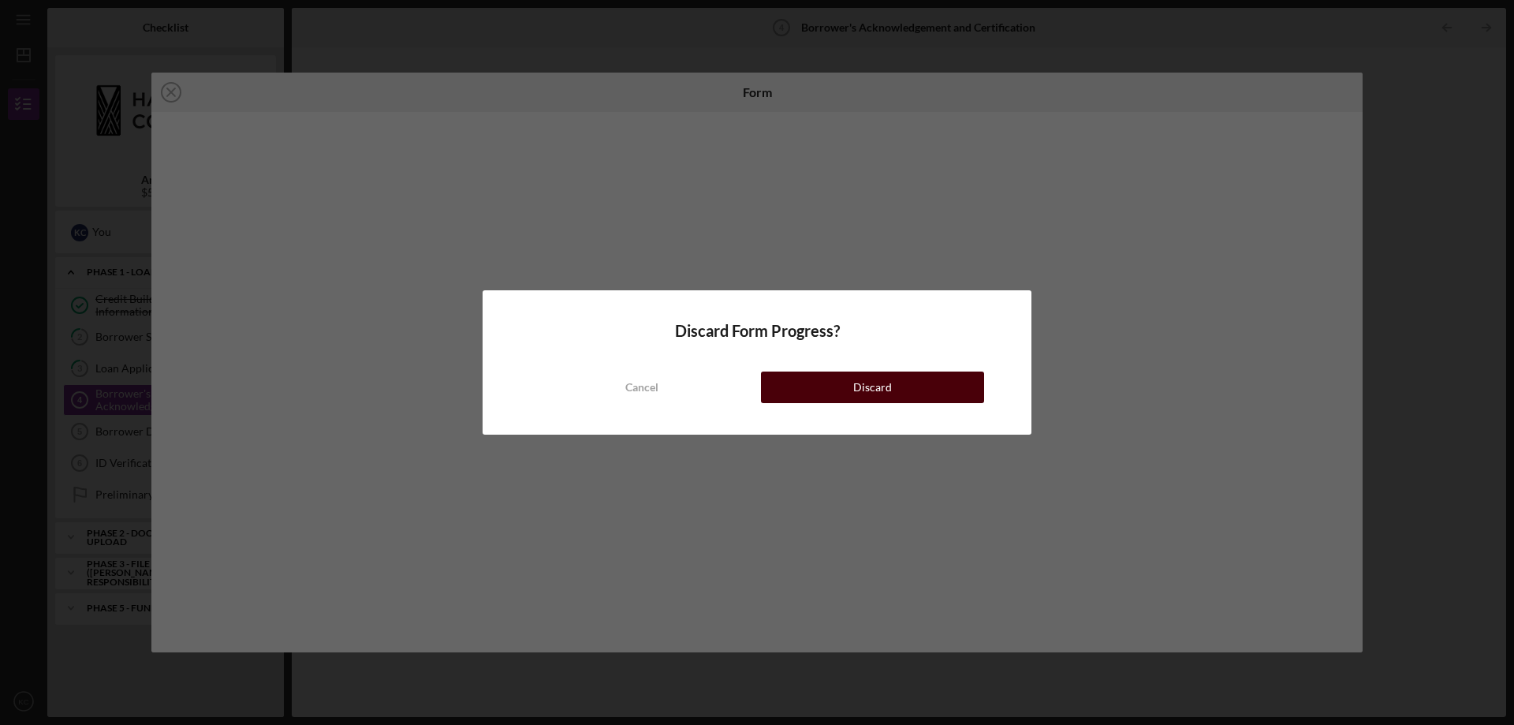
click at [856, 375] on div "Discard" at bounding box center [872, 387] width 39 height 32
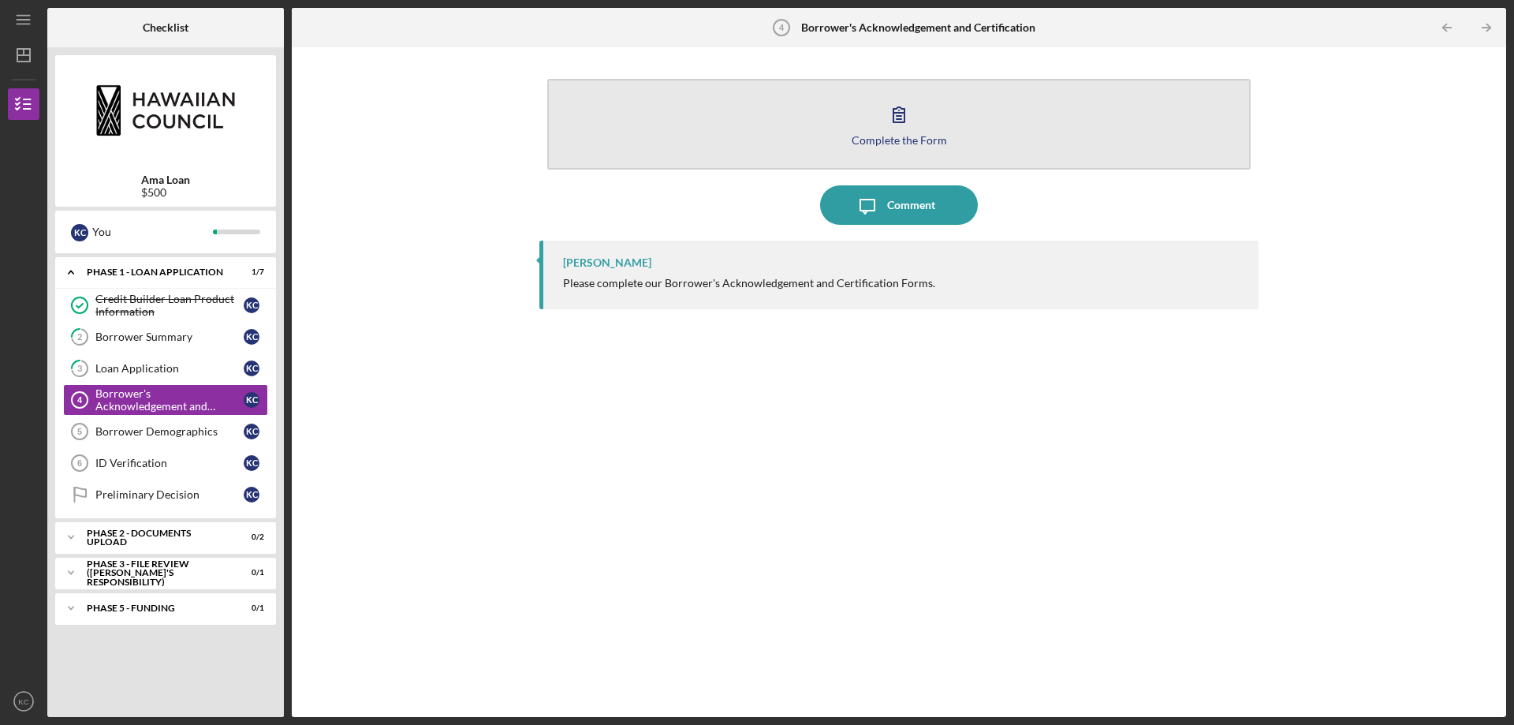
click at [890, 142] on div "Complete the Form" at bounding box center [899, 140] width 95 height 12
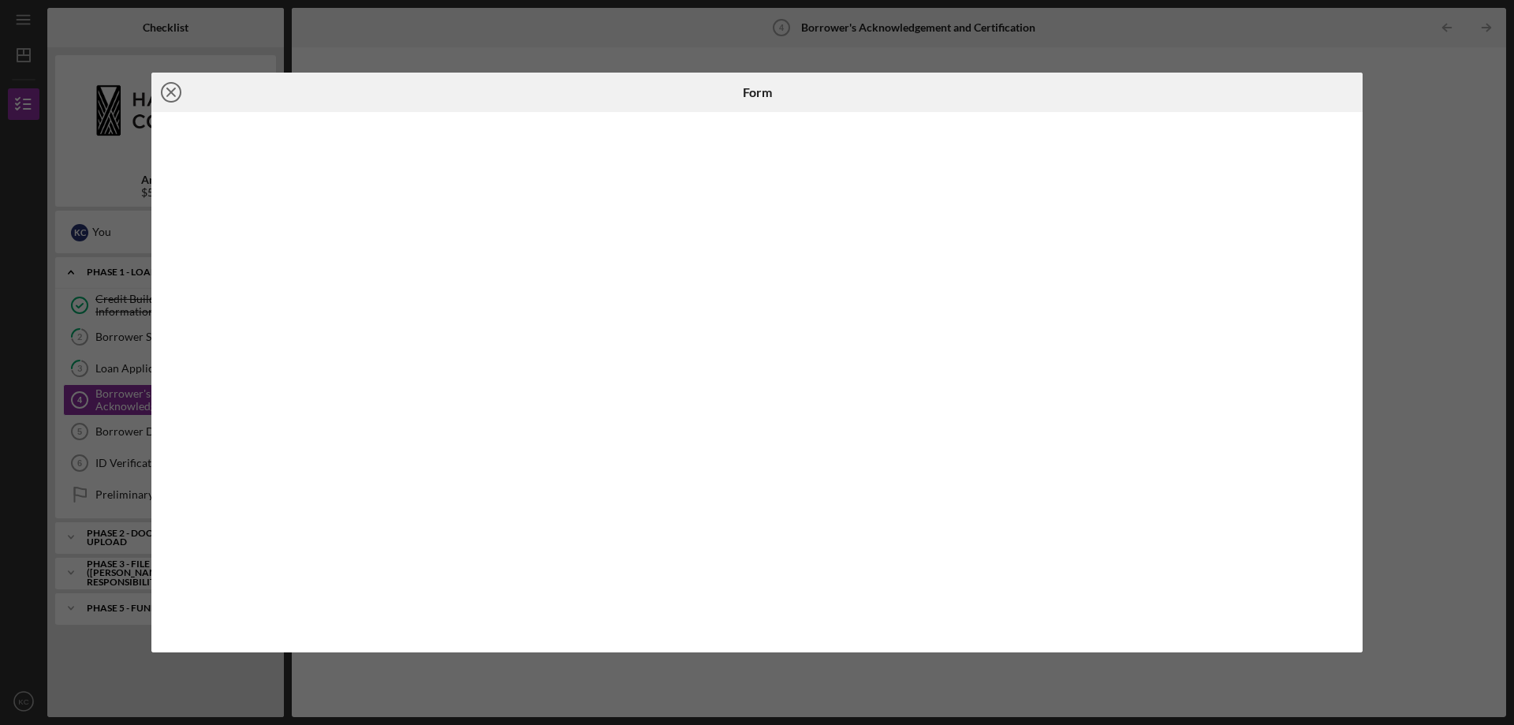
click at [168, 98] on icon "Icon/Close" at bounding box center [170, 92] width 39 height 39
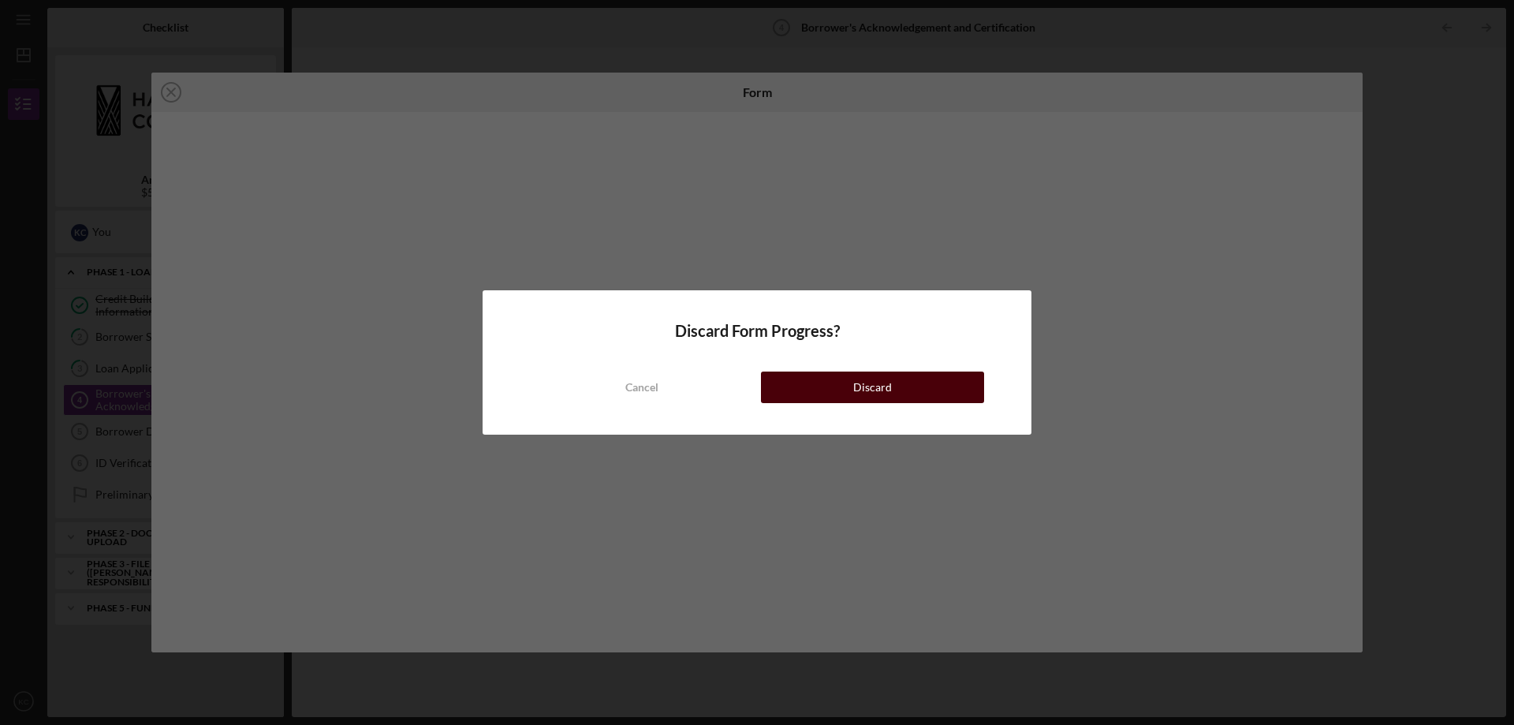
click at [815, 390] on button "Discard" at bounding box center [872, 387] width 223 height 32
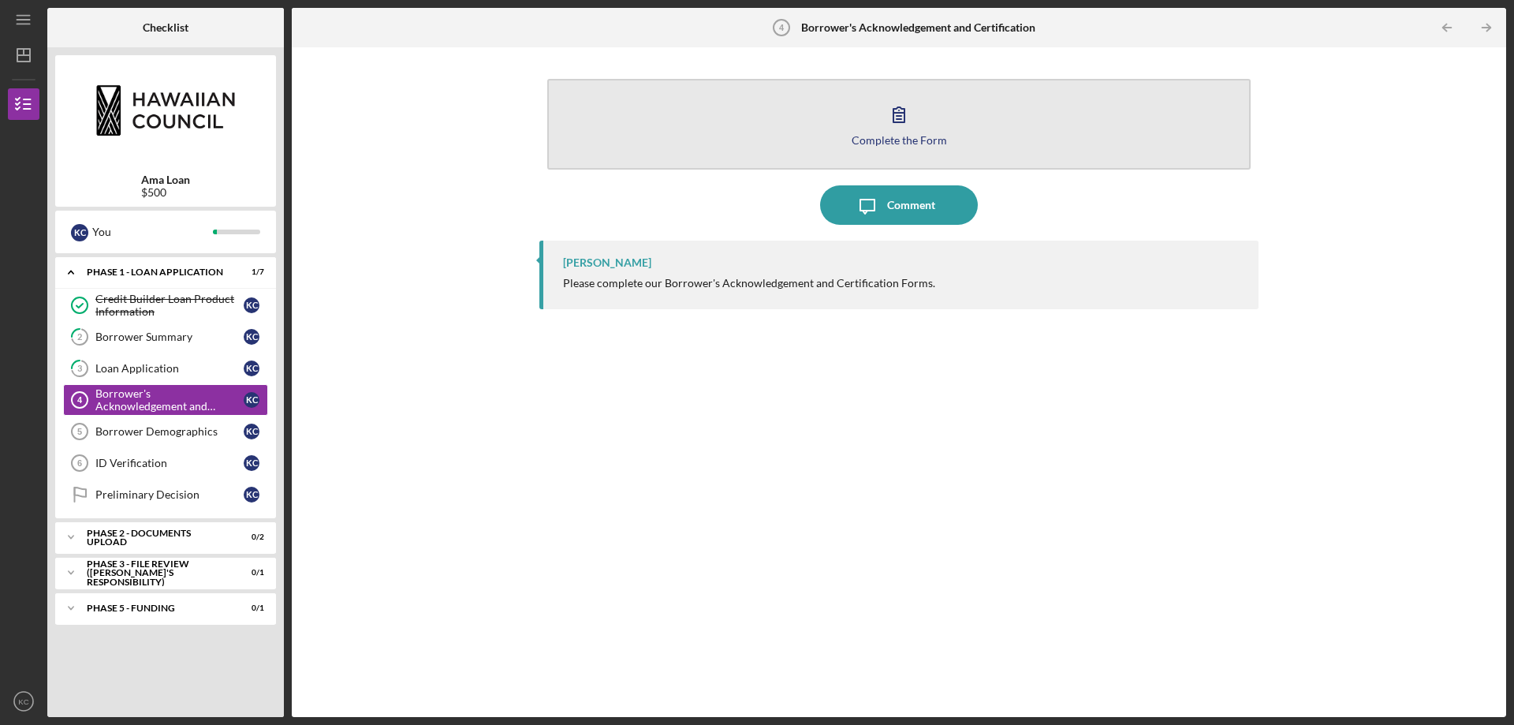
click at [887, 135] on div "Complete the Form" at bounding box center [899, 140] width 95 height 12
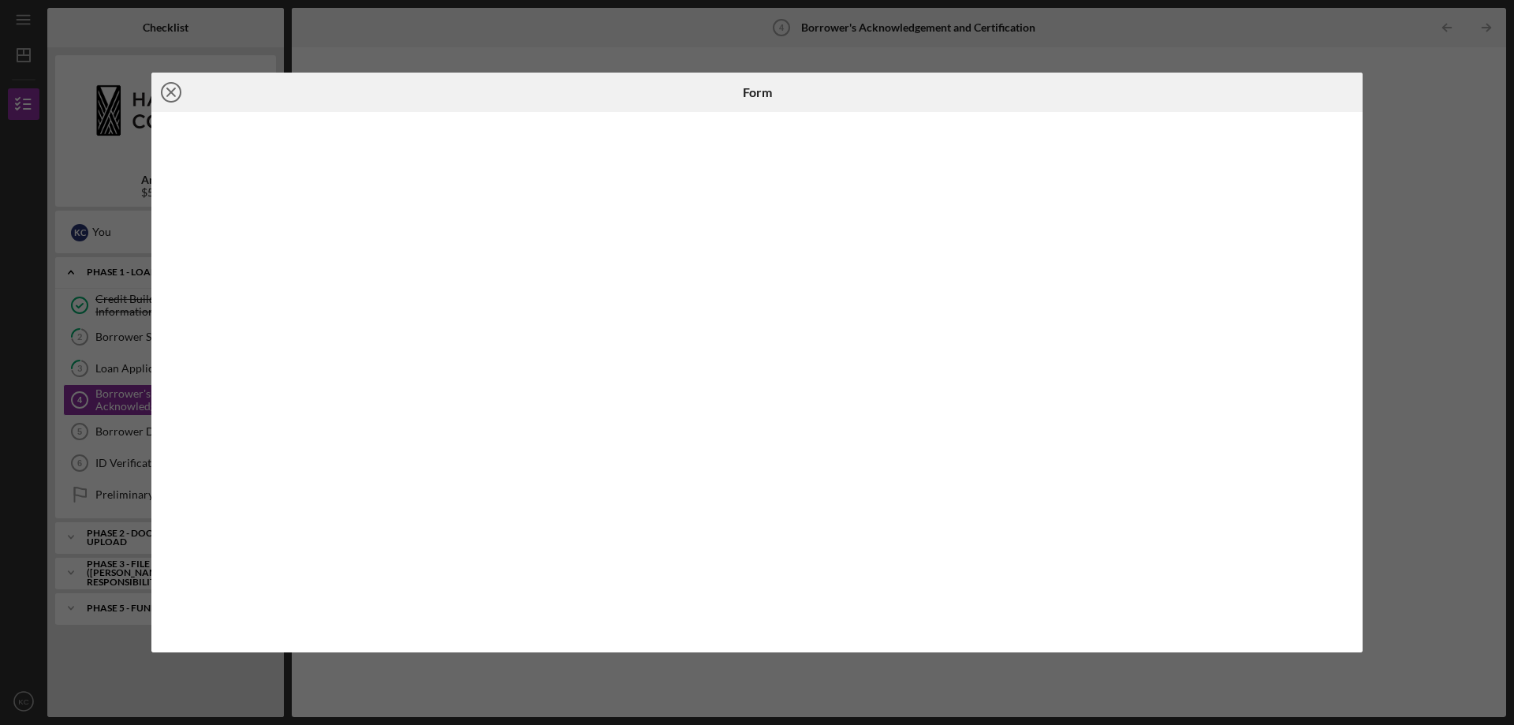
click at [172, 95] on icon "Icon/Close" at bounding box center [170, 92] width 39 height 39
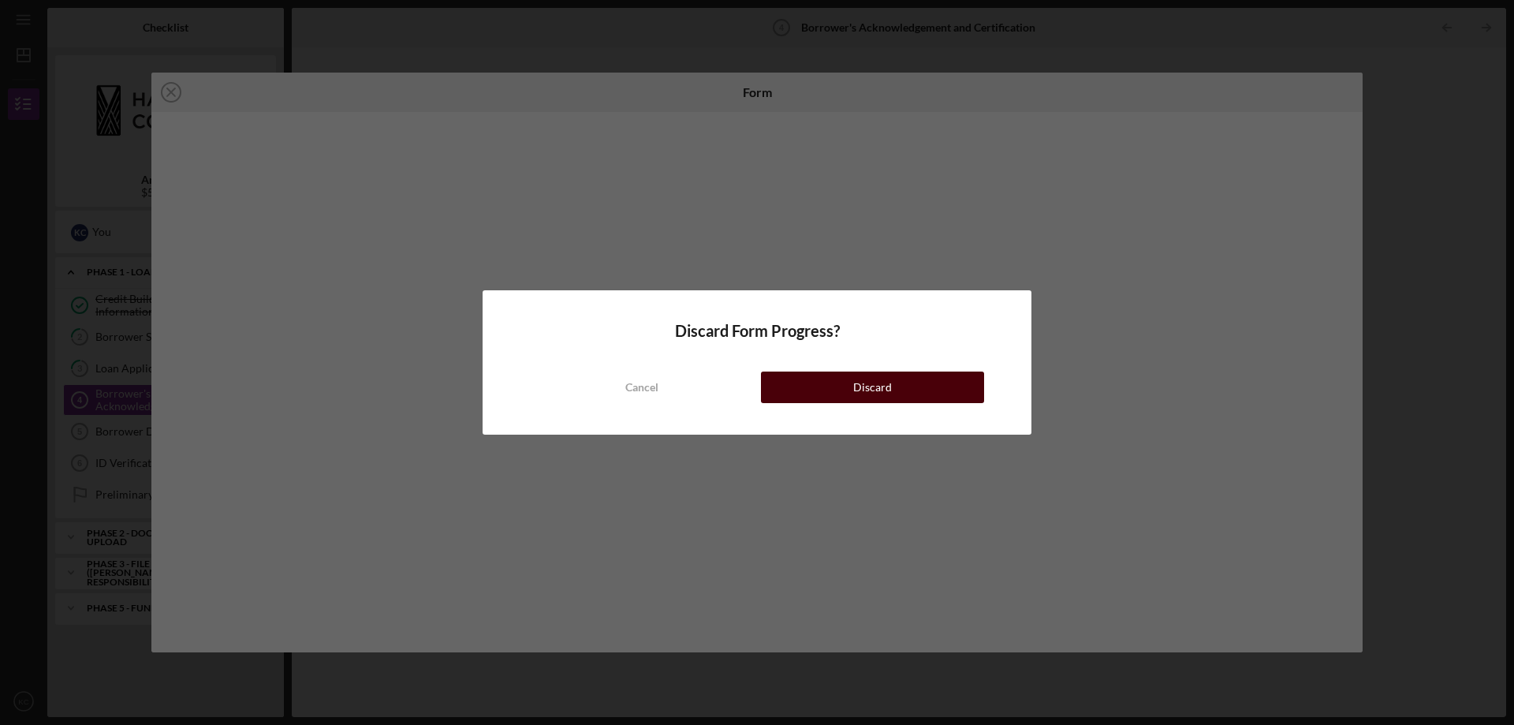
click at [822, 384] on button "Discard" at bounding box center [872, 387] width 223 height 32
